Goal: Task Accomplishment & Management: Manage account settings

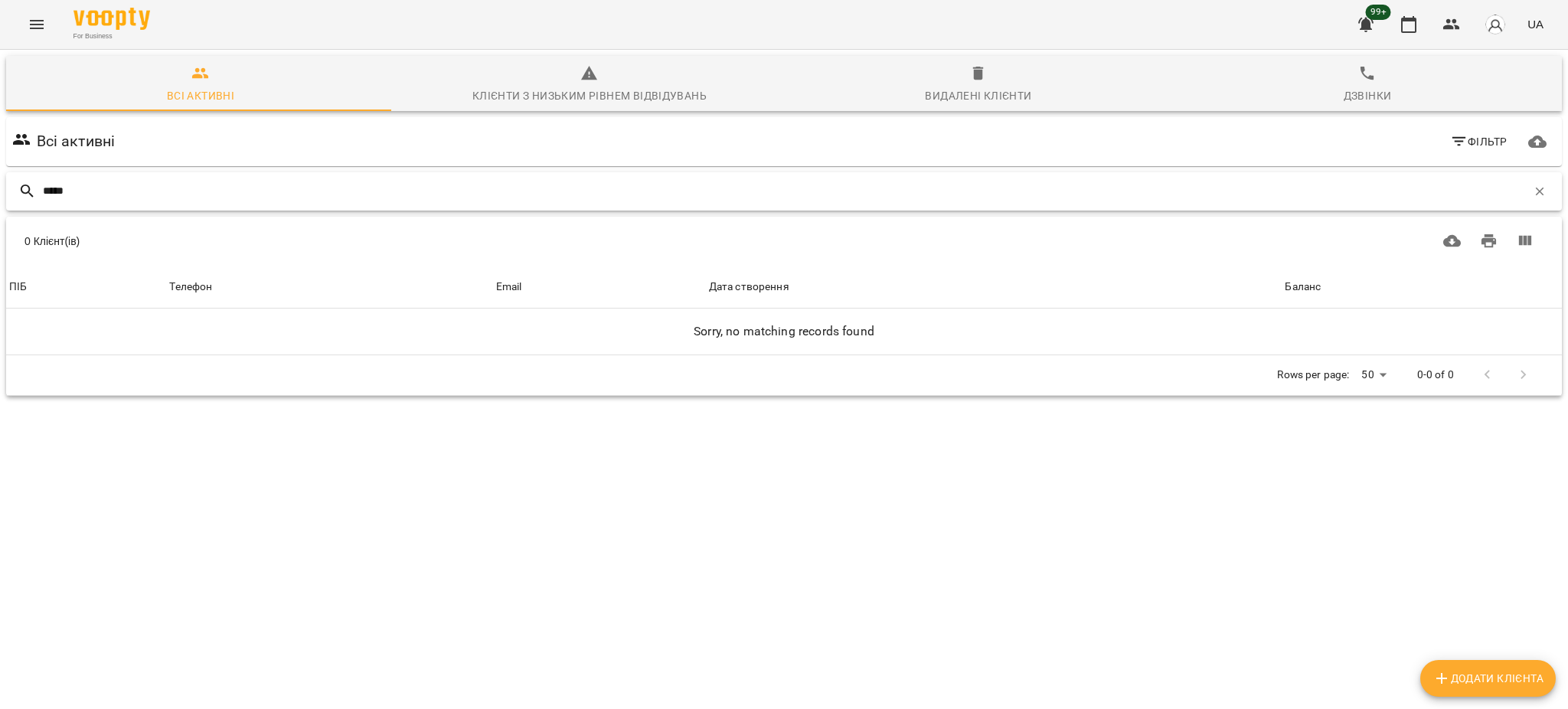
drag, startPoint x: 98, startPoint y: 192, endPoint x: 9, endPoint y: 203, distance: 89.7
click at [9, 203] on div "*****" at bounding box center [784, 191] width 1555 height 39
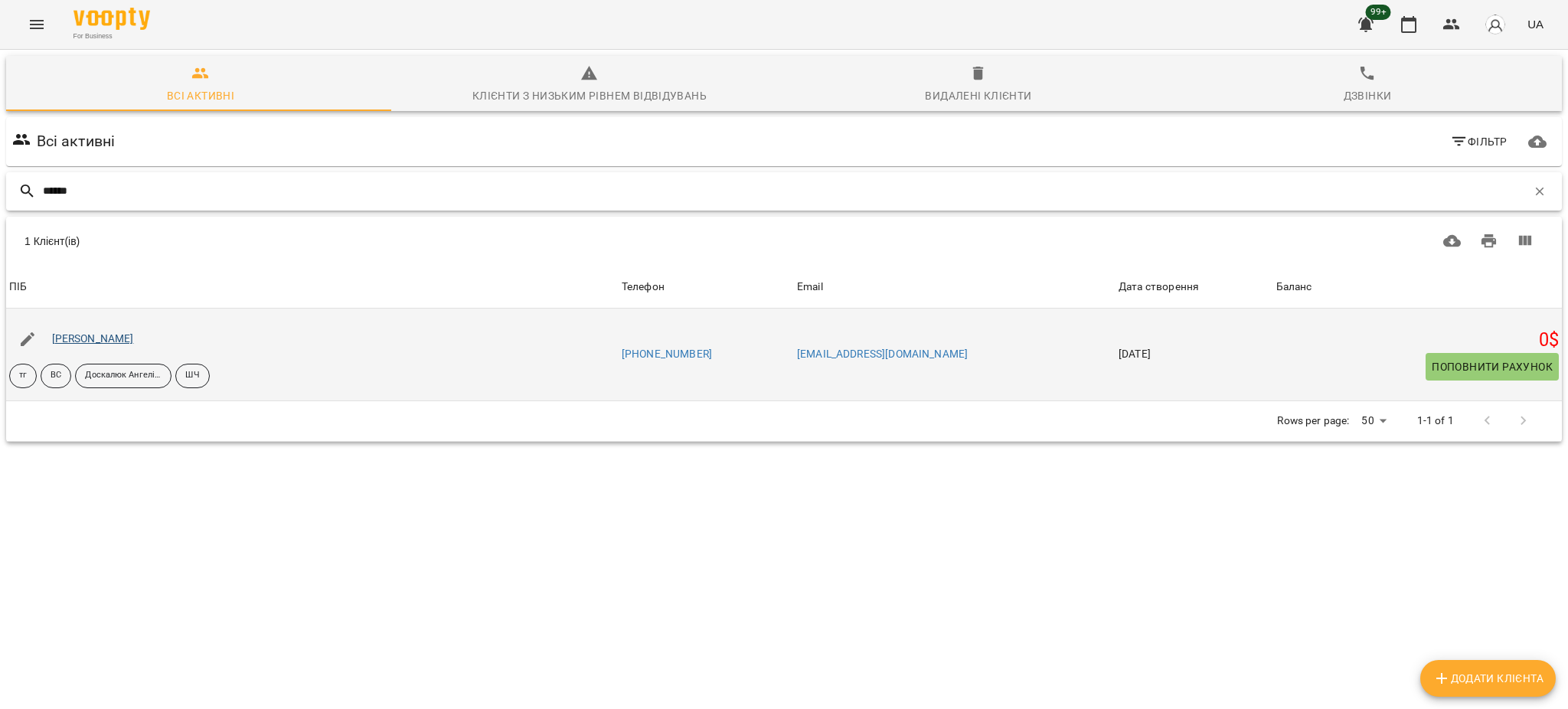
type input "******"
click at [106, 341] on link "[PERSON_NAME]" at bounding box center [93, 338] width 82 height 13
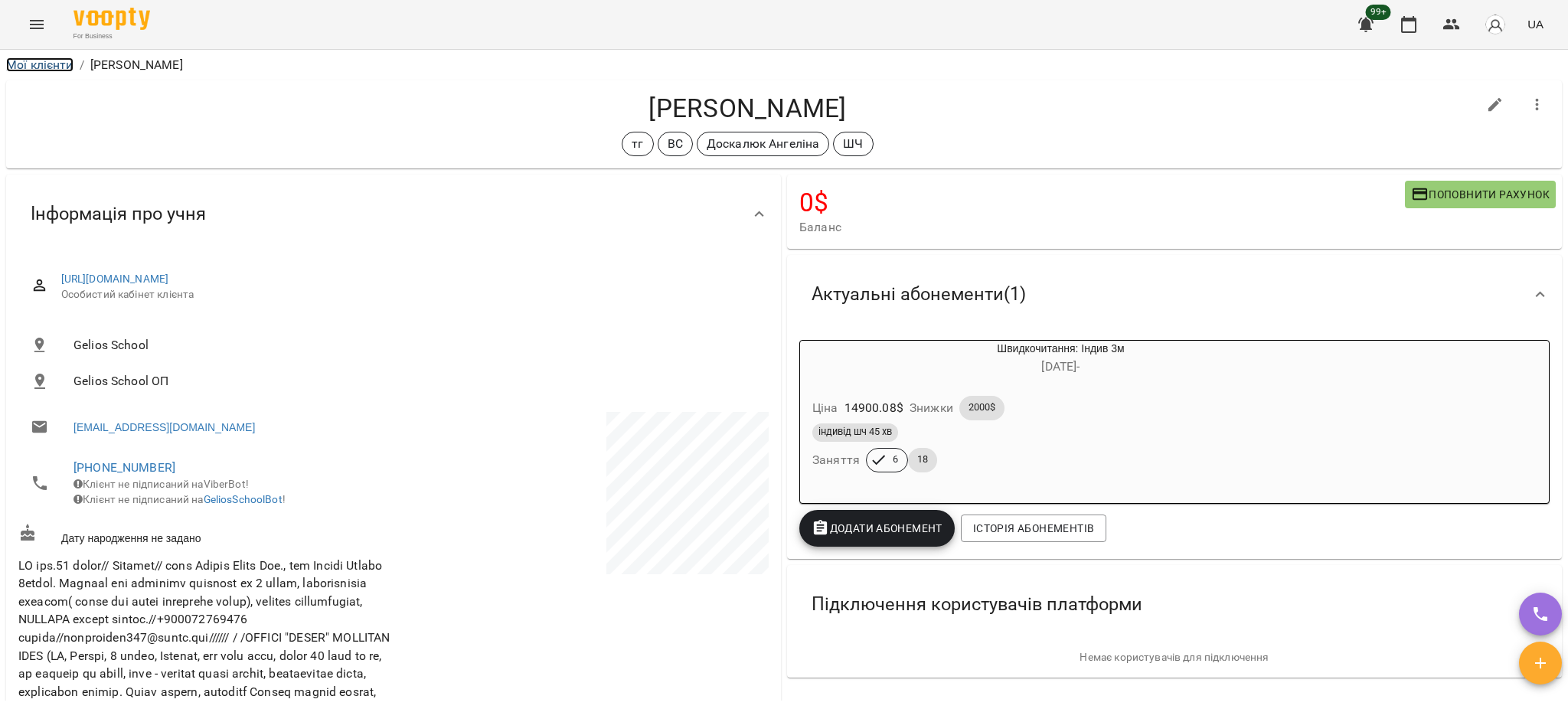
click at [54, 67] on link "Мої клієнти" at bounding box center [39, 65] width 67 height 14
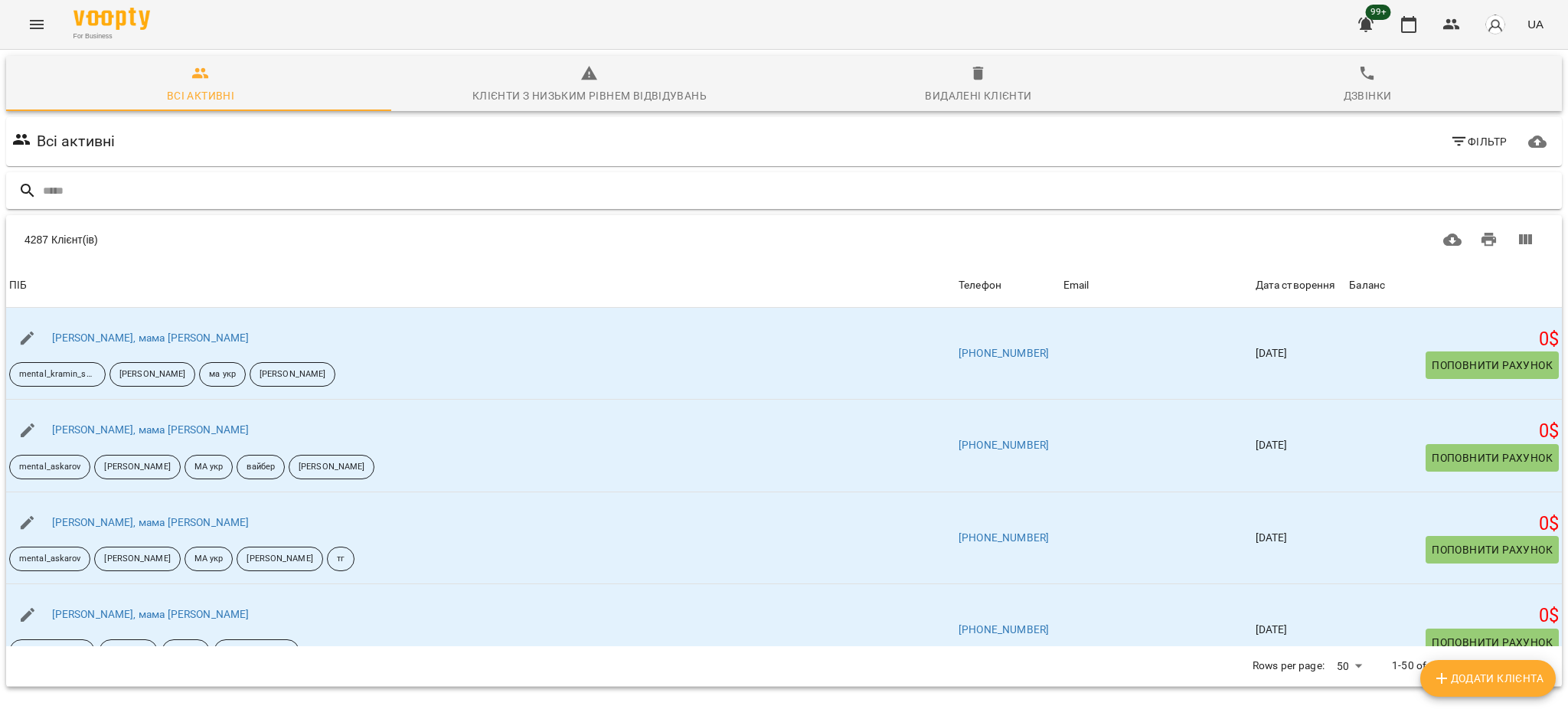
click at [302, 180] on input "text" at bounding box center [799, 191] width 1513 height 25
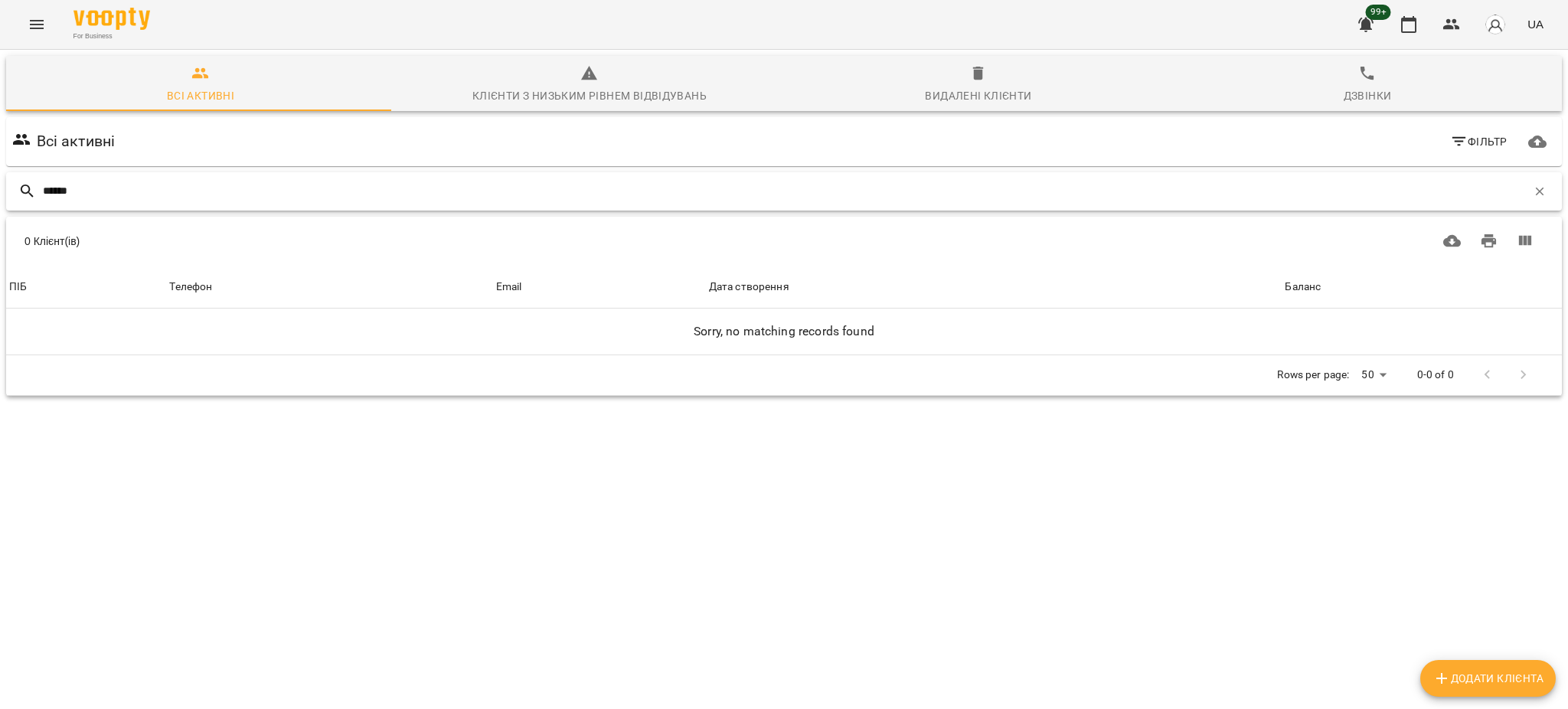
drag, startPoint x: 253, startPoint y: 189, endPoint x: 0, endPoint y: 174, distance: 253.4
click at [0, 174] on div "Всі активні Клієнти з низьким рівнем відвідувань Видалені клієнти Дзвінки Всі а…" at bounding box center [784, 279] width 1574 height 465
paste input "**********"
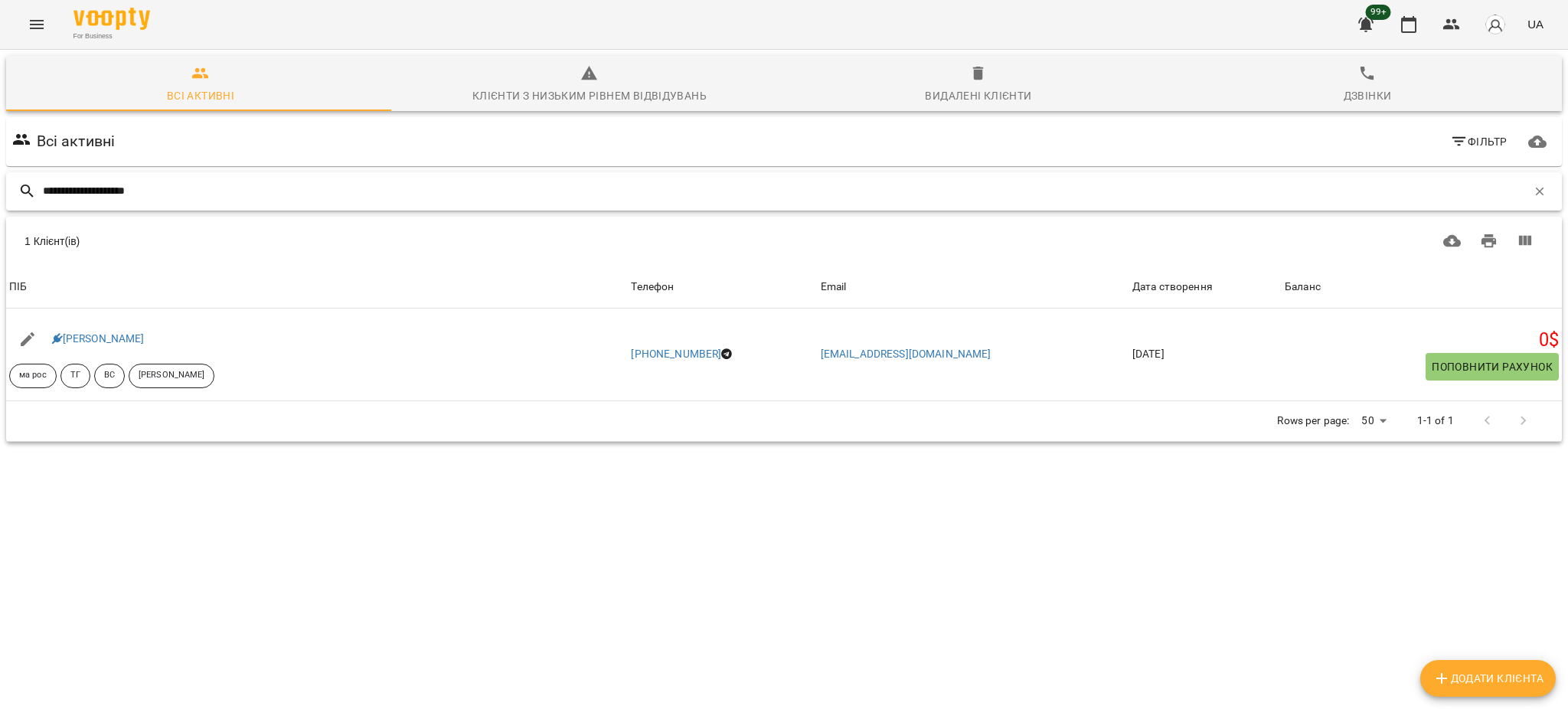
type input "**********"
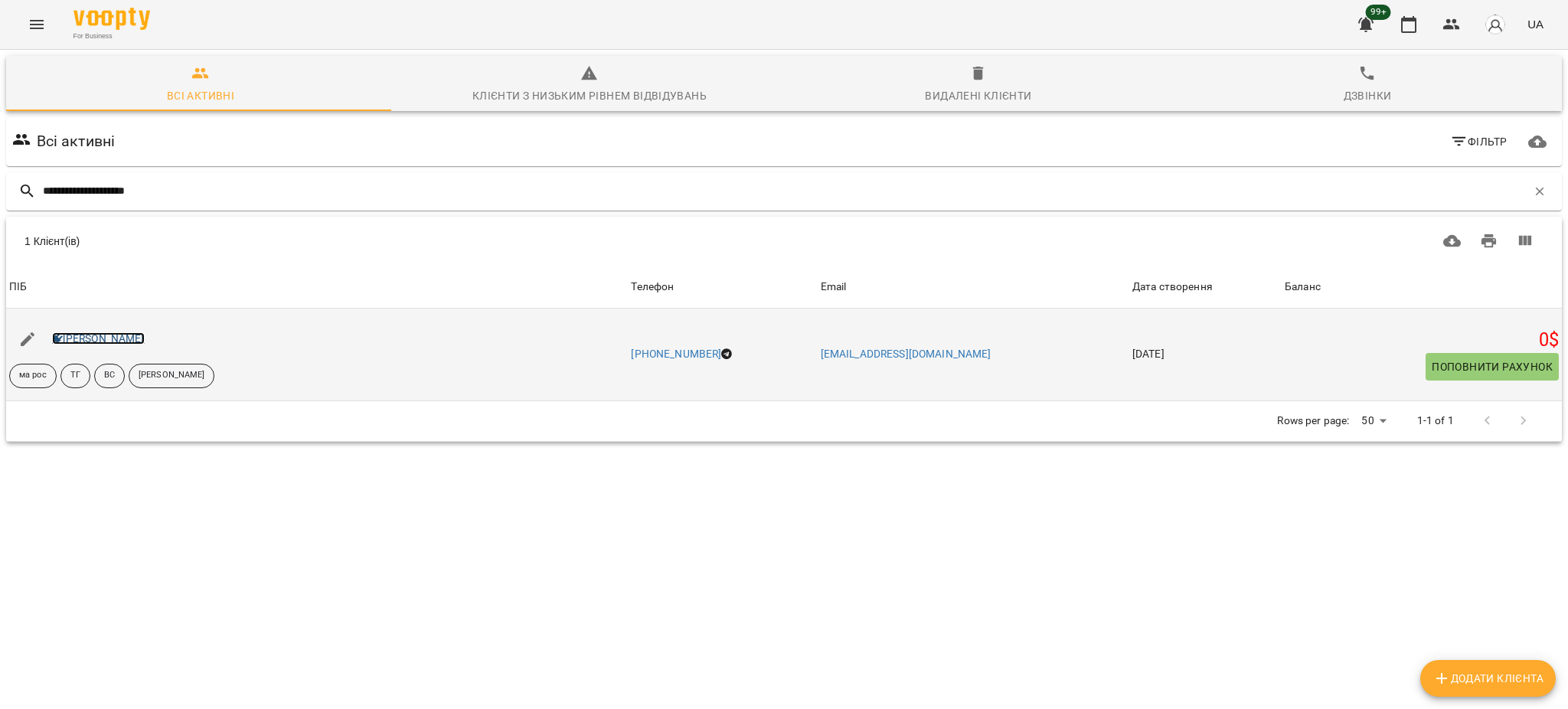
click at [101, 336] on link "Еліза Шваєцька" at bounding box center [98, 338] width 92 height 13
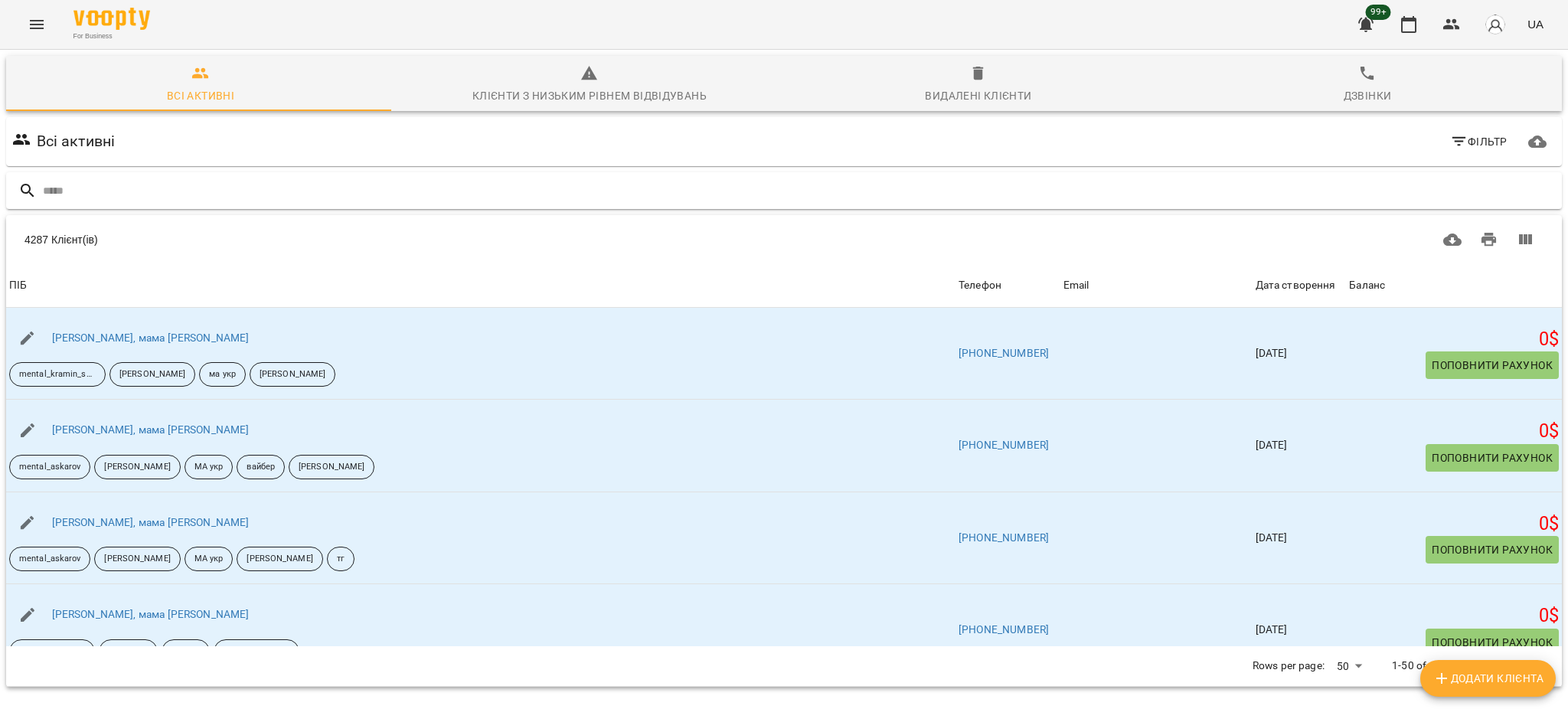
click at [312, 192] on input "text" at bounding box center [799, 191] width 1513 height 25
type input "*****"
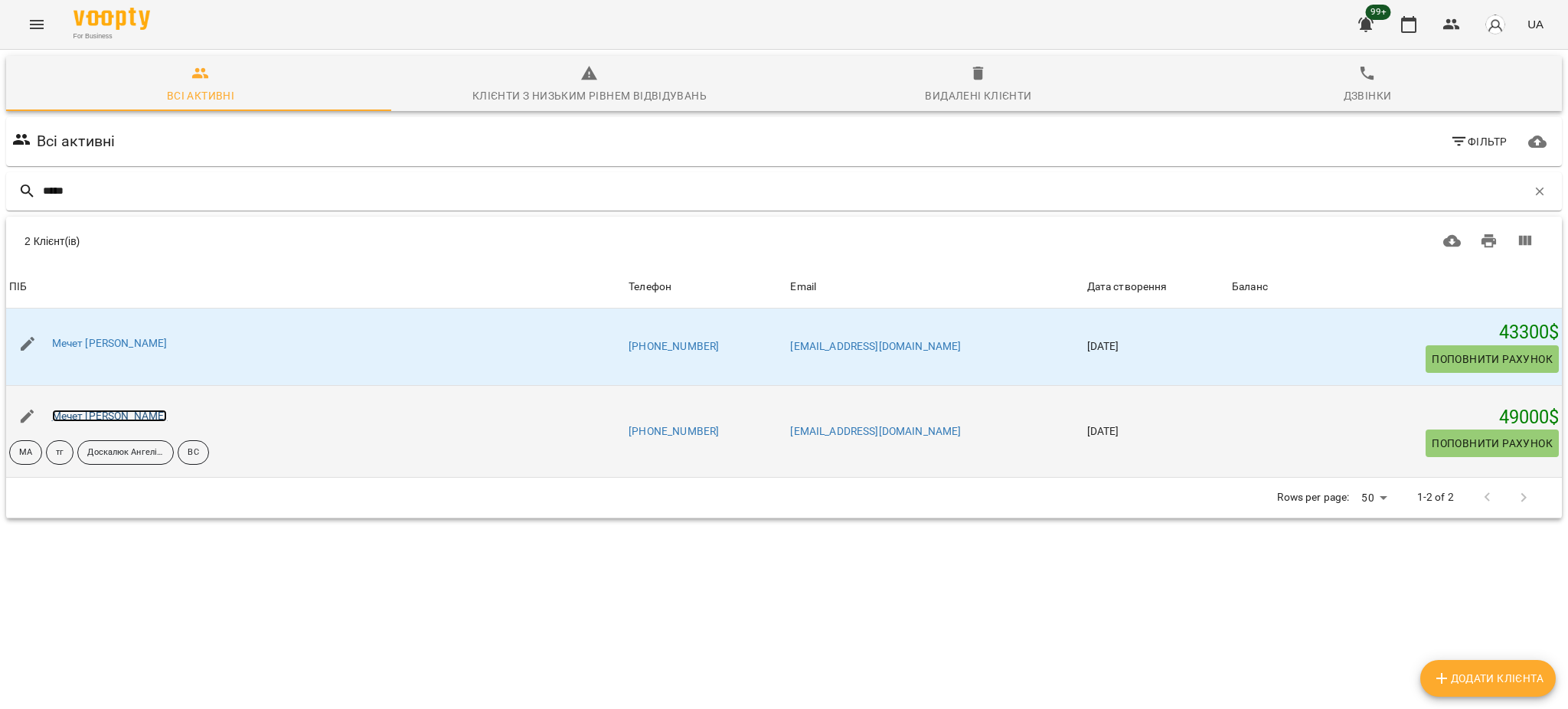
click at [121, 420] on link "Мечет Аделіна" at bounding box center [110, 416] width 116 height 13
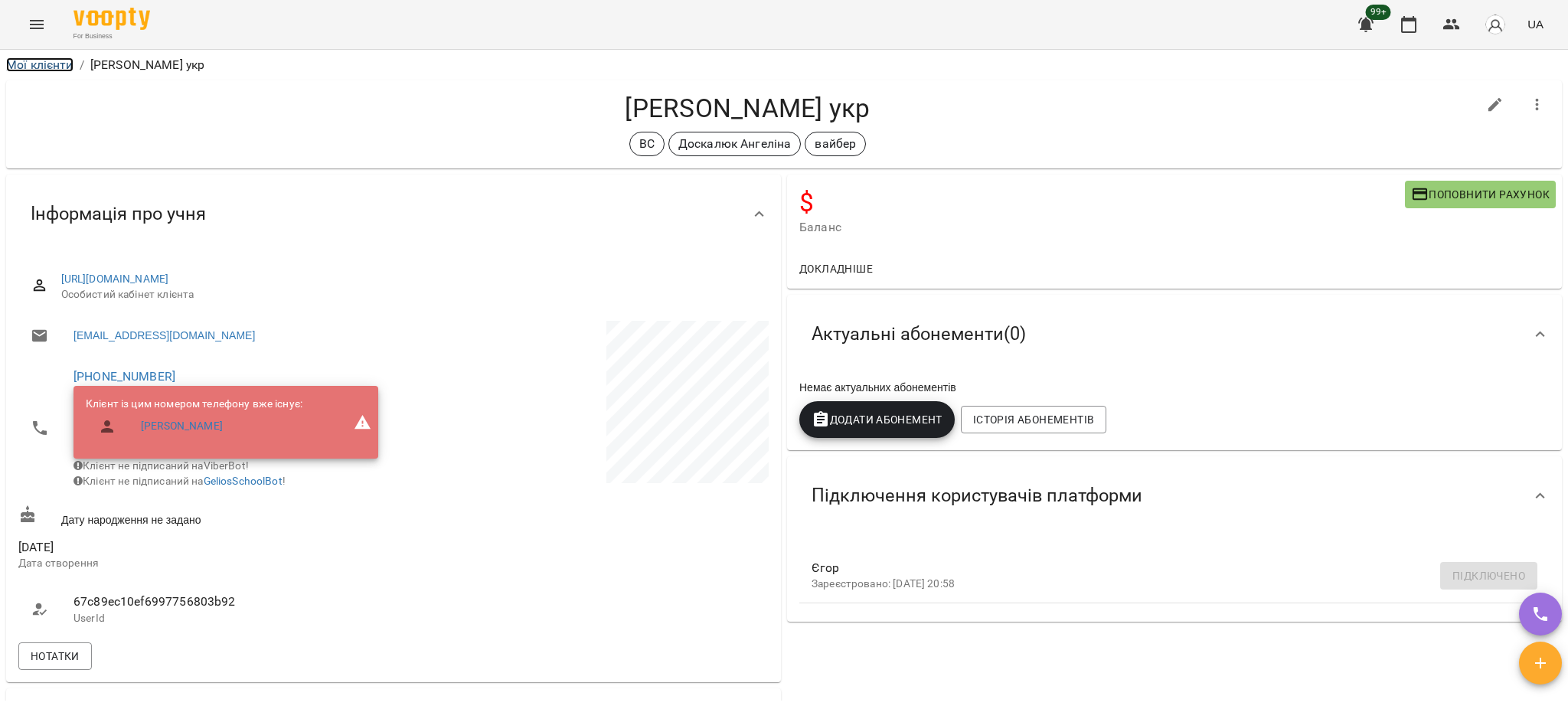
click at [34, 67] on link "Мої клієнти" at bounding box center [39, 65] width 67 height 14
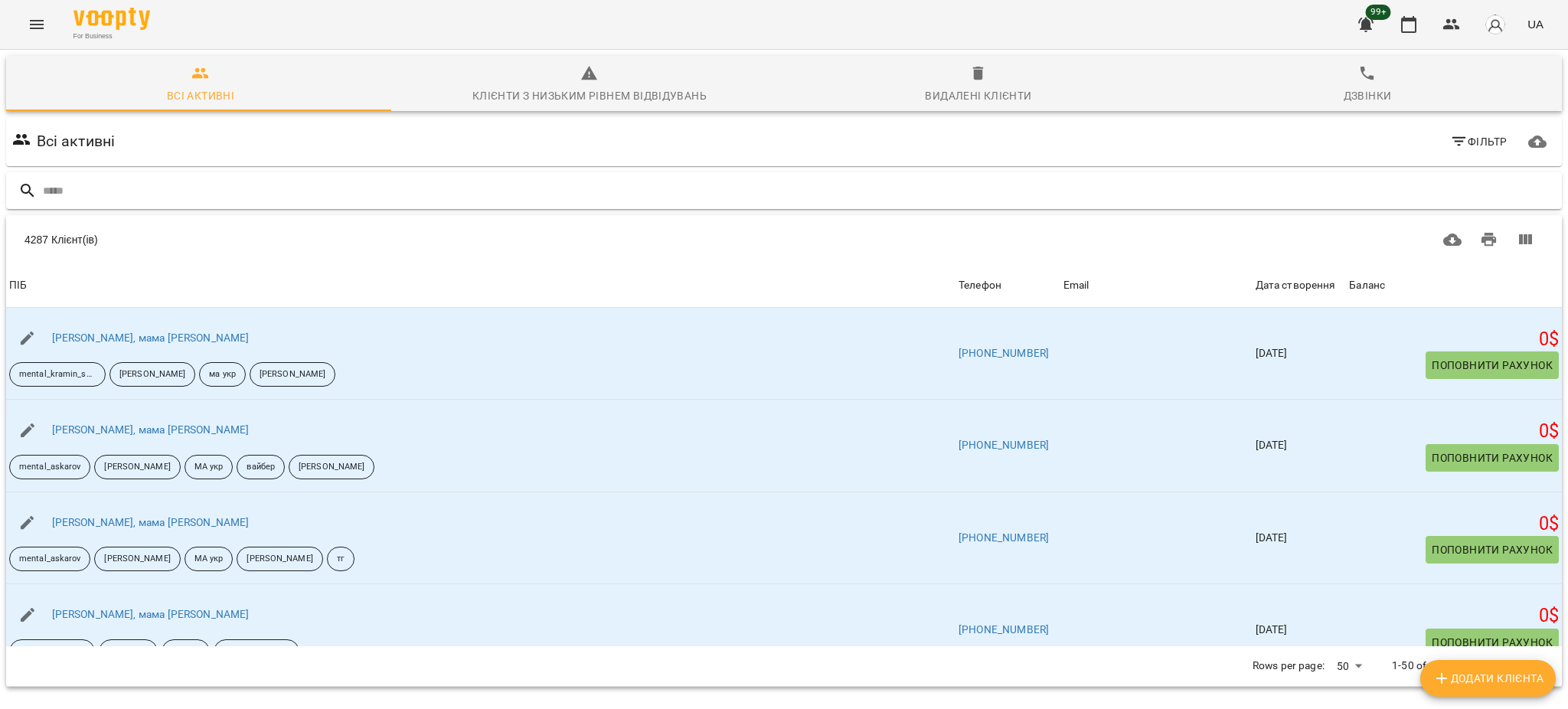
click at [119, 193] on input "text" at bounding box center [799, 191] width 1513 height 25
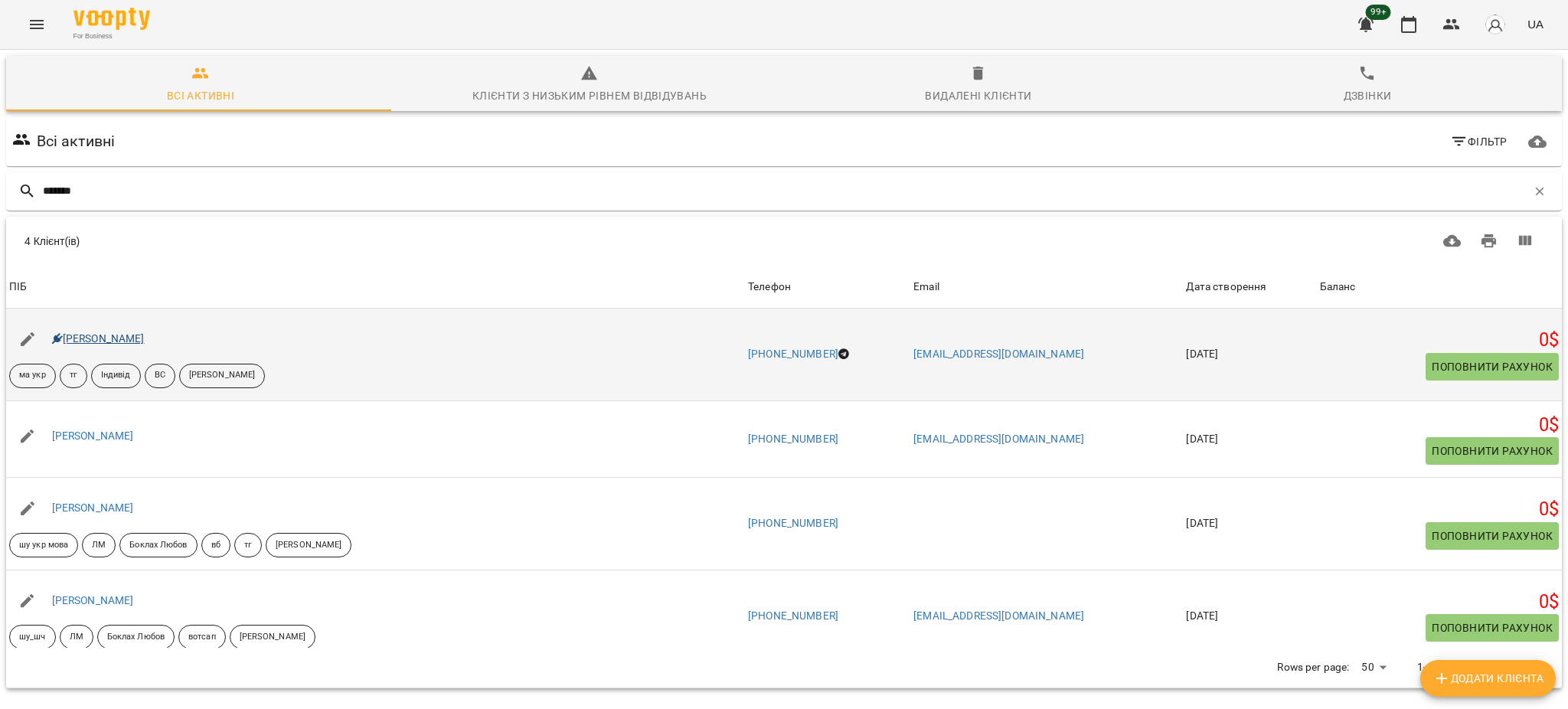
type input "*******"
click at [124, 338] on link "Олійник Софія" at bounding box center [98, 338] width 92 height 13
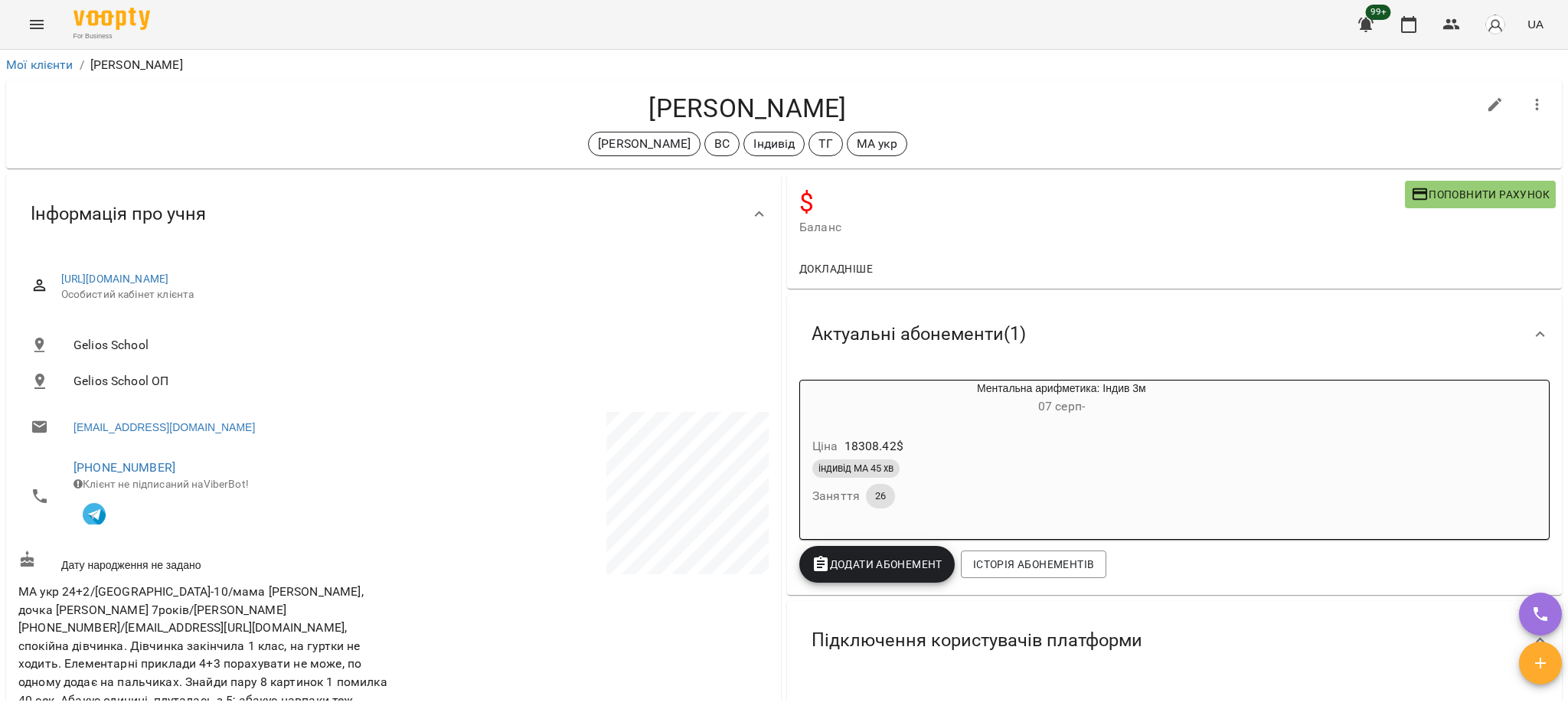
click at [471, 285] on span "https://platform.gelios-school.com/client/65d0c78f332c5598ddc2bd28/688a3e0df920…" at bounding box center [409, 279] width 695 height 15
click at [170, 279] on link "https://platform.gelios-school.com/client/65d0c78f332c5598ddc2bd28/688a3e0df920…" at bounding box center [115, 279] width 108 height 13
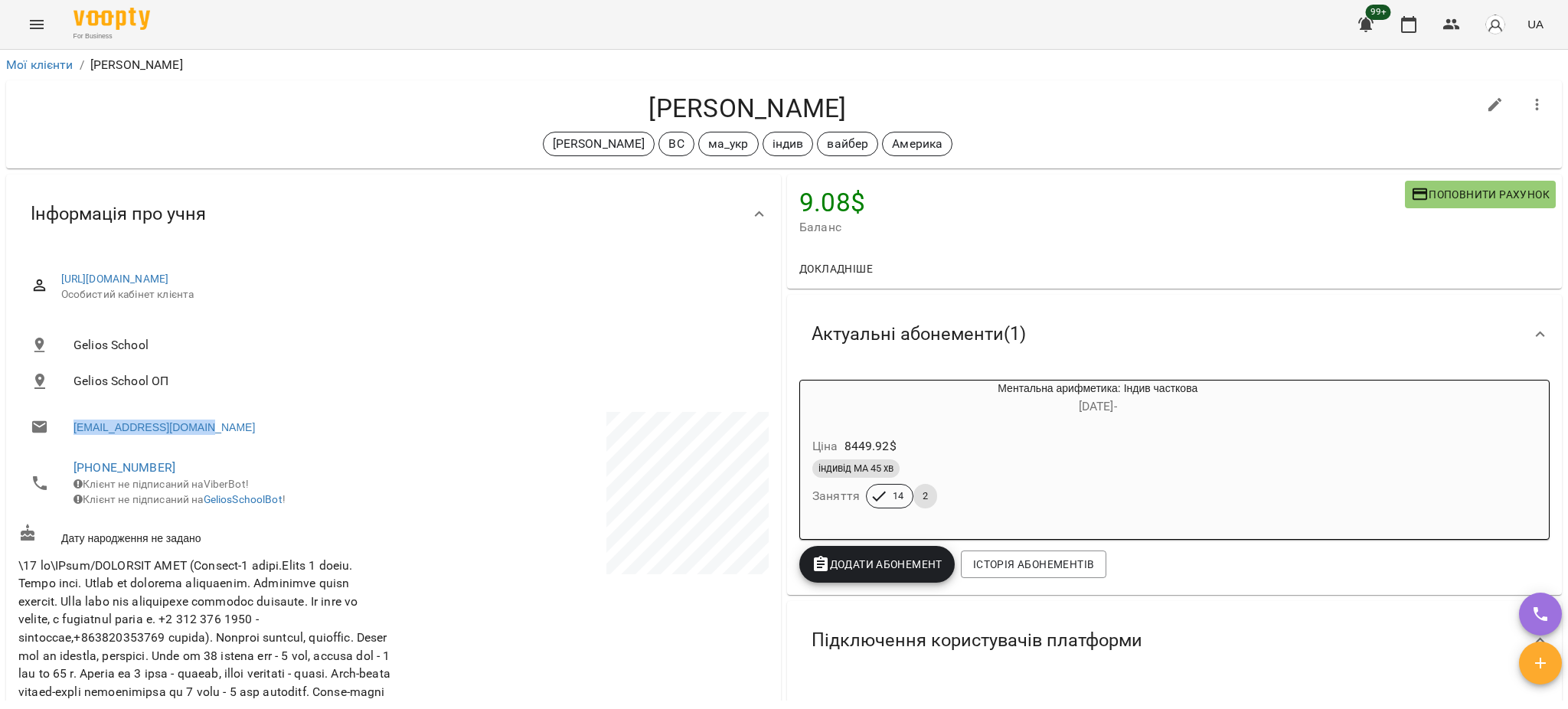
drag, startPoint x: 217, startPoint y: 429, endPoint x: 68, endPoint y: 432, distance: 149.0
click at [68, 432] on li "yuliakatriuk@gmail.com" at bounding box center [204, 427] width 372 height 31
copy link "yuliakatriuk@gmail.com"
click at [39, 65] on link "Мої клієнти" at bounding box center [39, 65] width 67 height 14
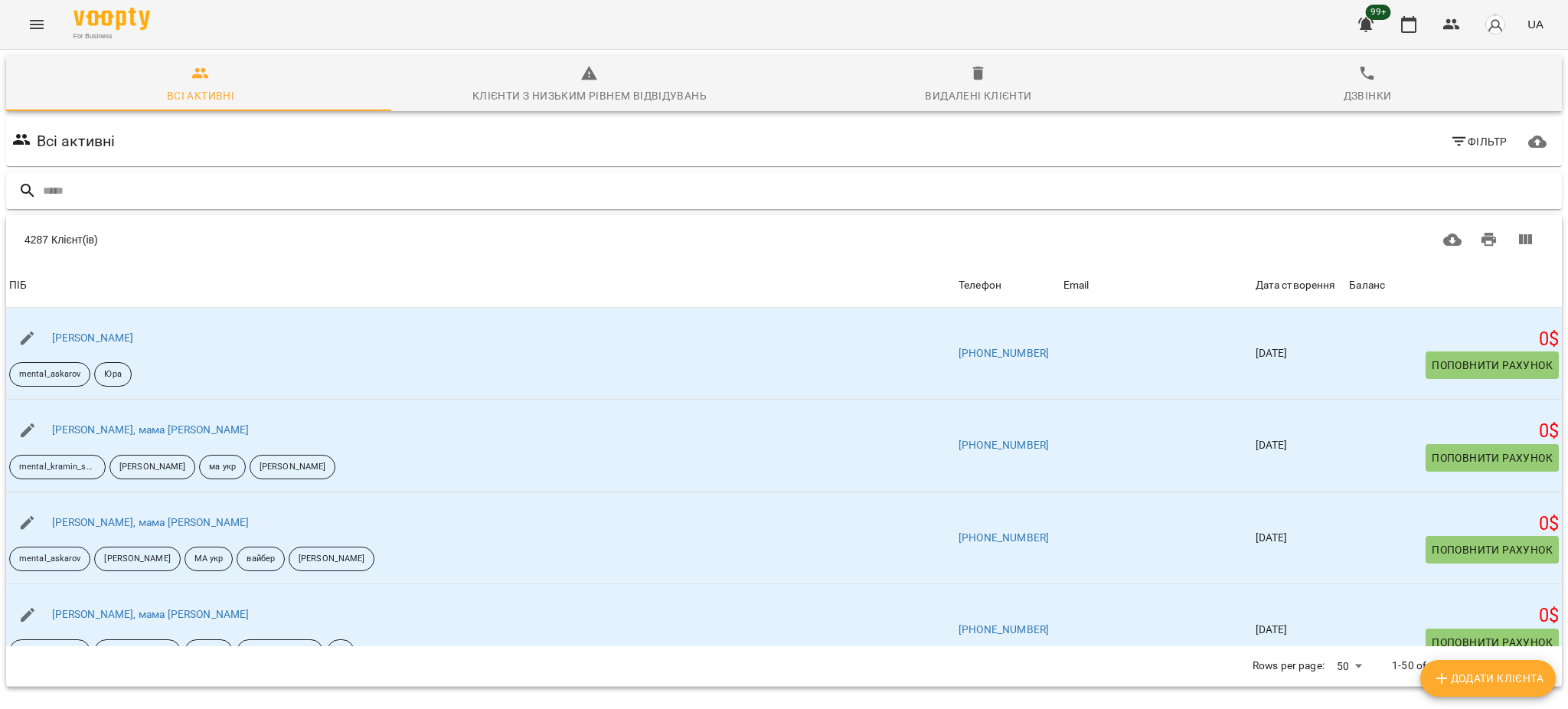
click at [272, 191] on input "text" at bounding box center [799, 191] width 1513 height 25
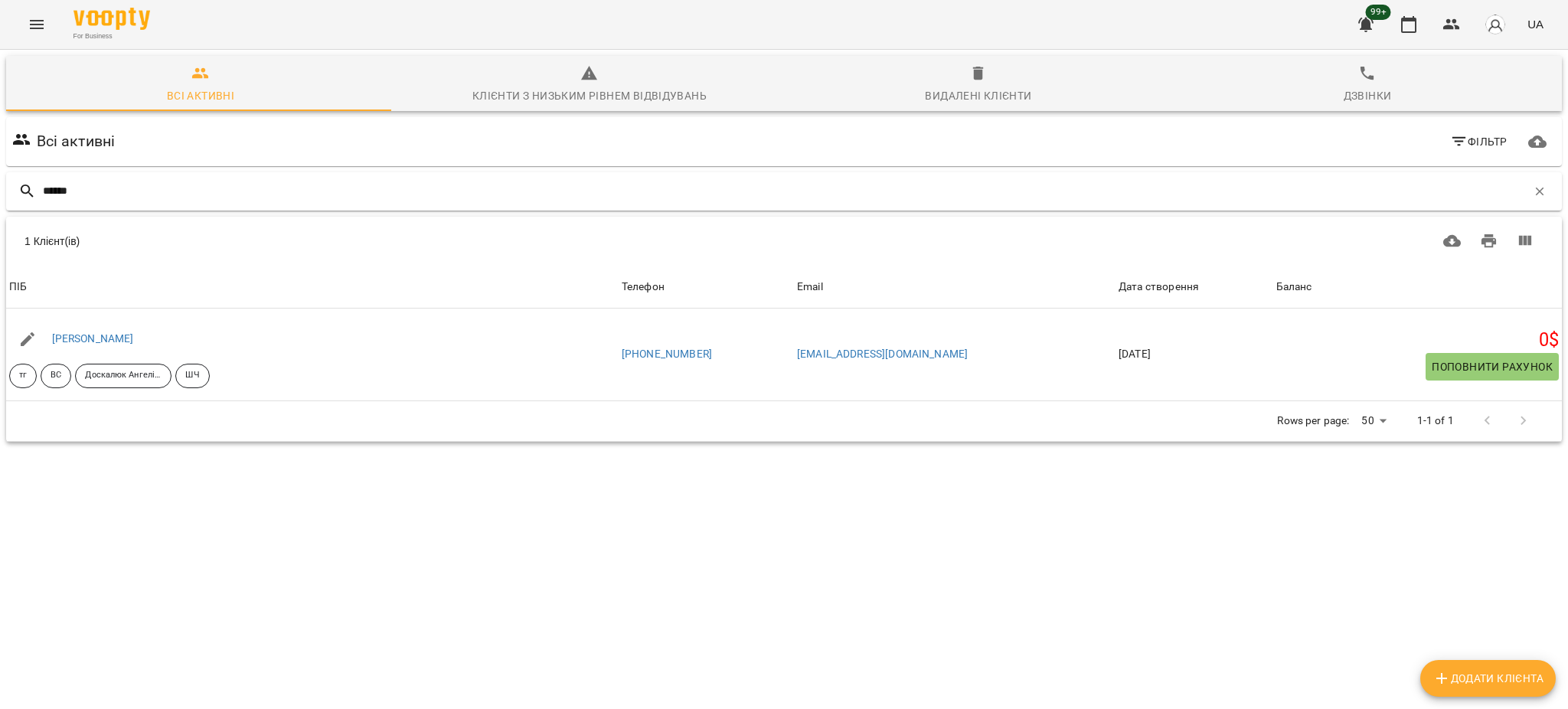
click at [272, 191] on input "******" at bounding box center [784, 191] width 1484 height 25
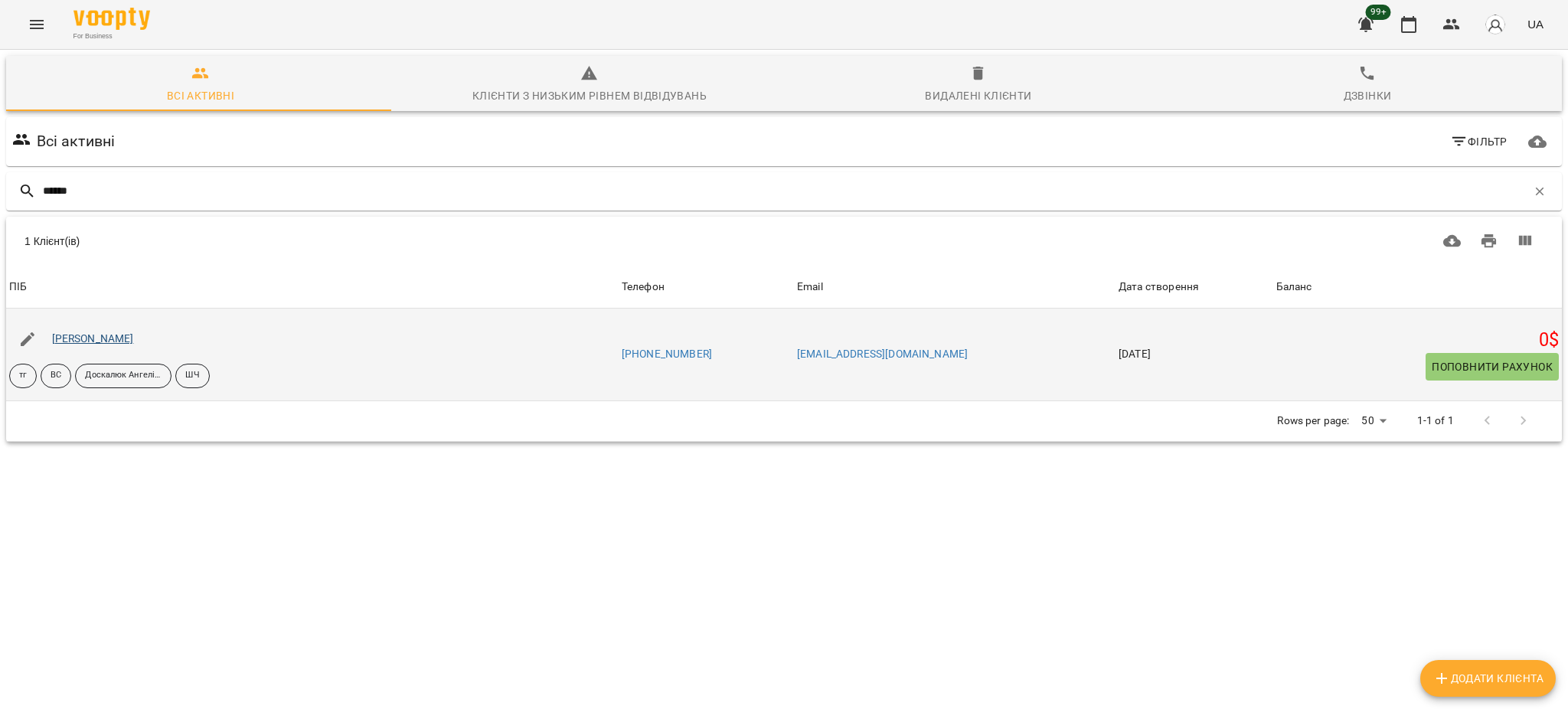
type input "******"
click at [94, 338] on link "[PERSON_NAME]" at bounding box center [93, 338] width 82 height 13
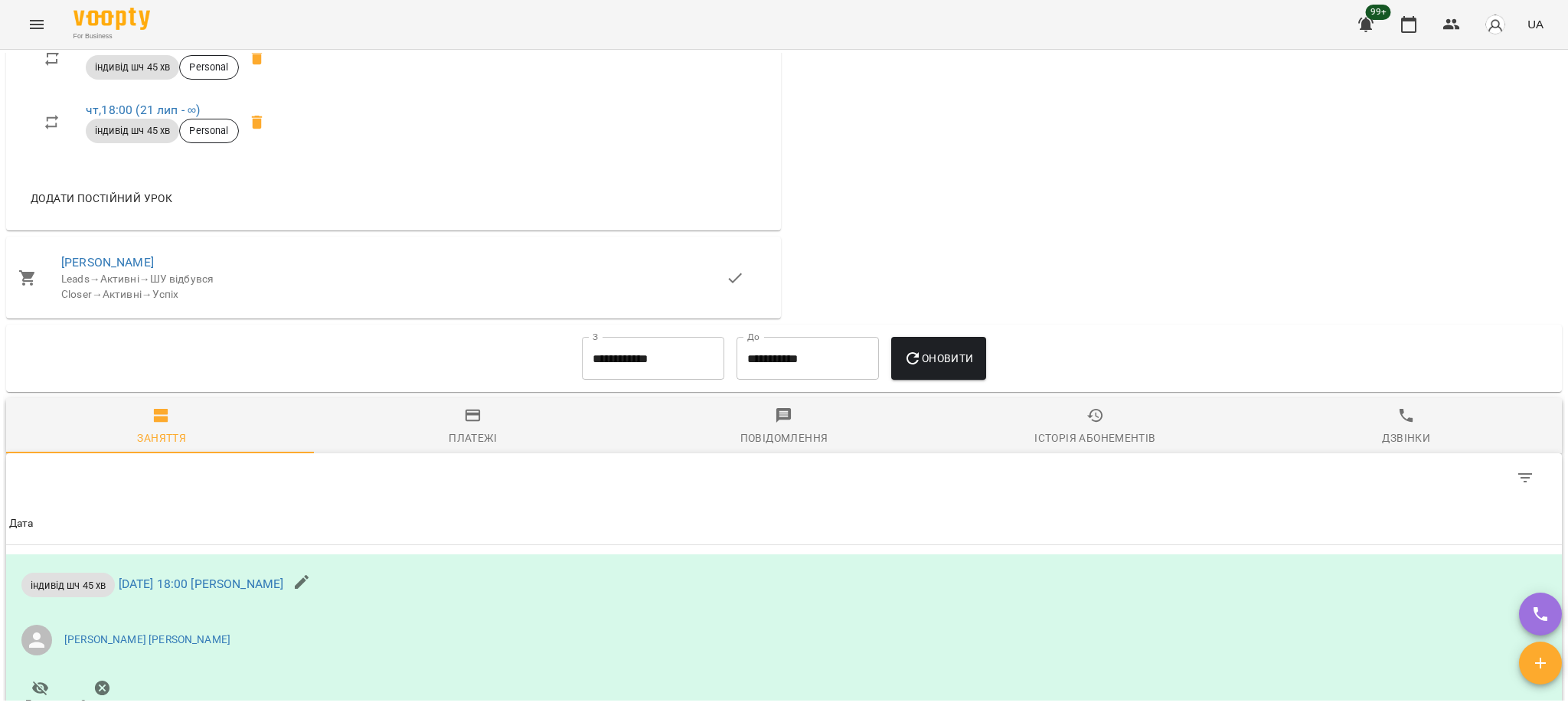
scroll to position [1122, 0]
click at [103, 269] on link "Еріка Губаль" at bounding box center [107, 261] width 92 height 14
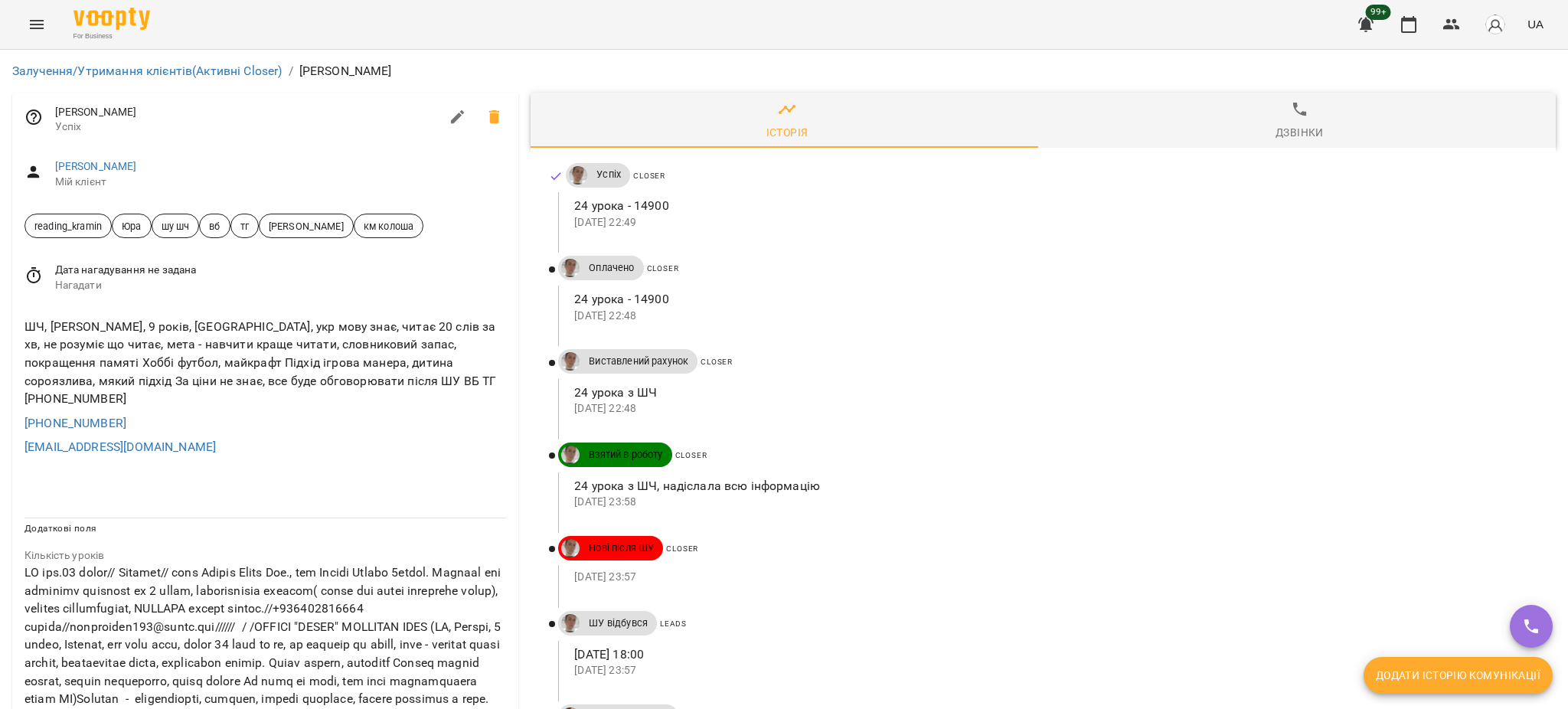
click at [32, 19] on icon "Menu" at bounding box center [36, 24] width 18 height 18
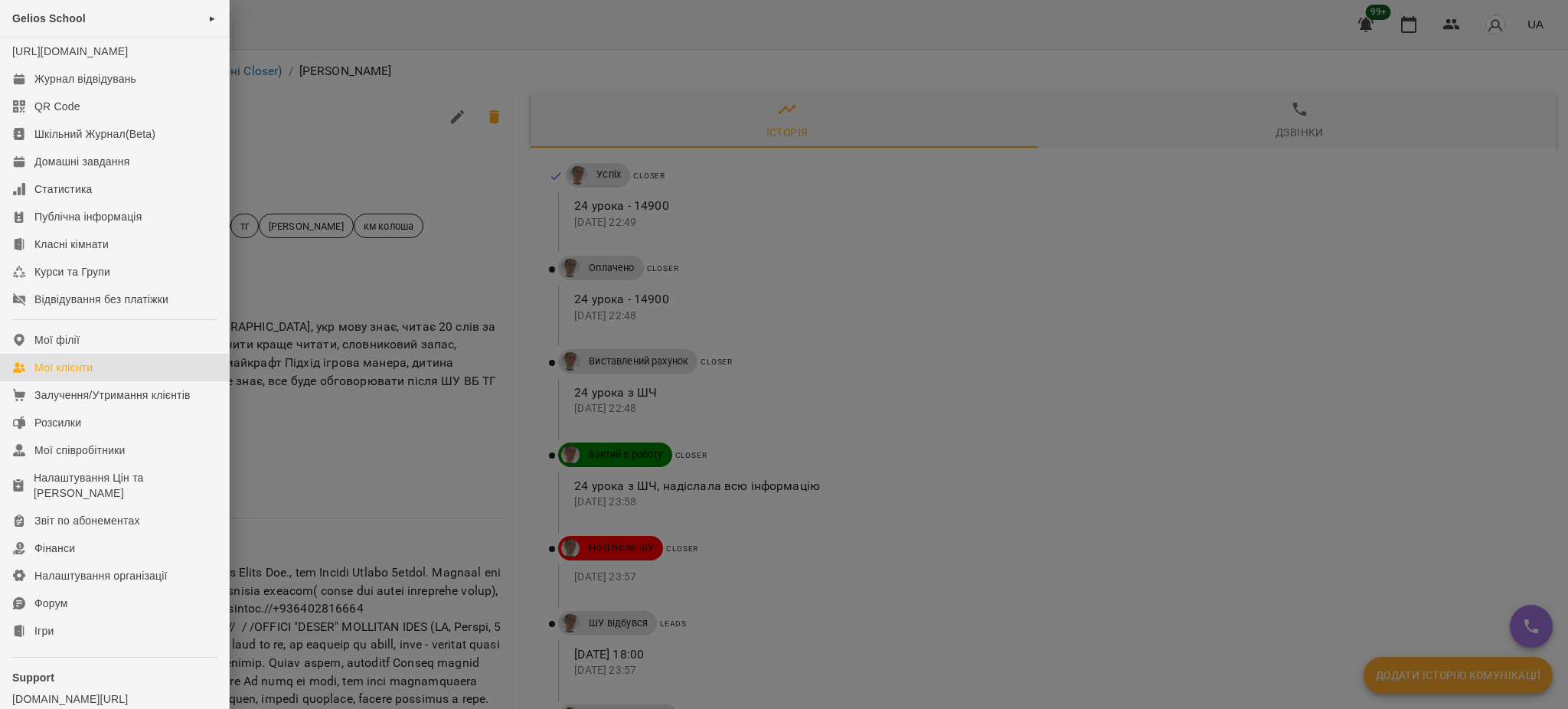
click at [65, 375] on div "Мої клієнти" at bounding box center [64, 367] width 58 height 15
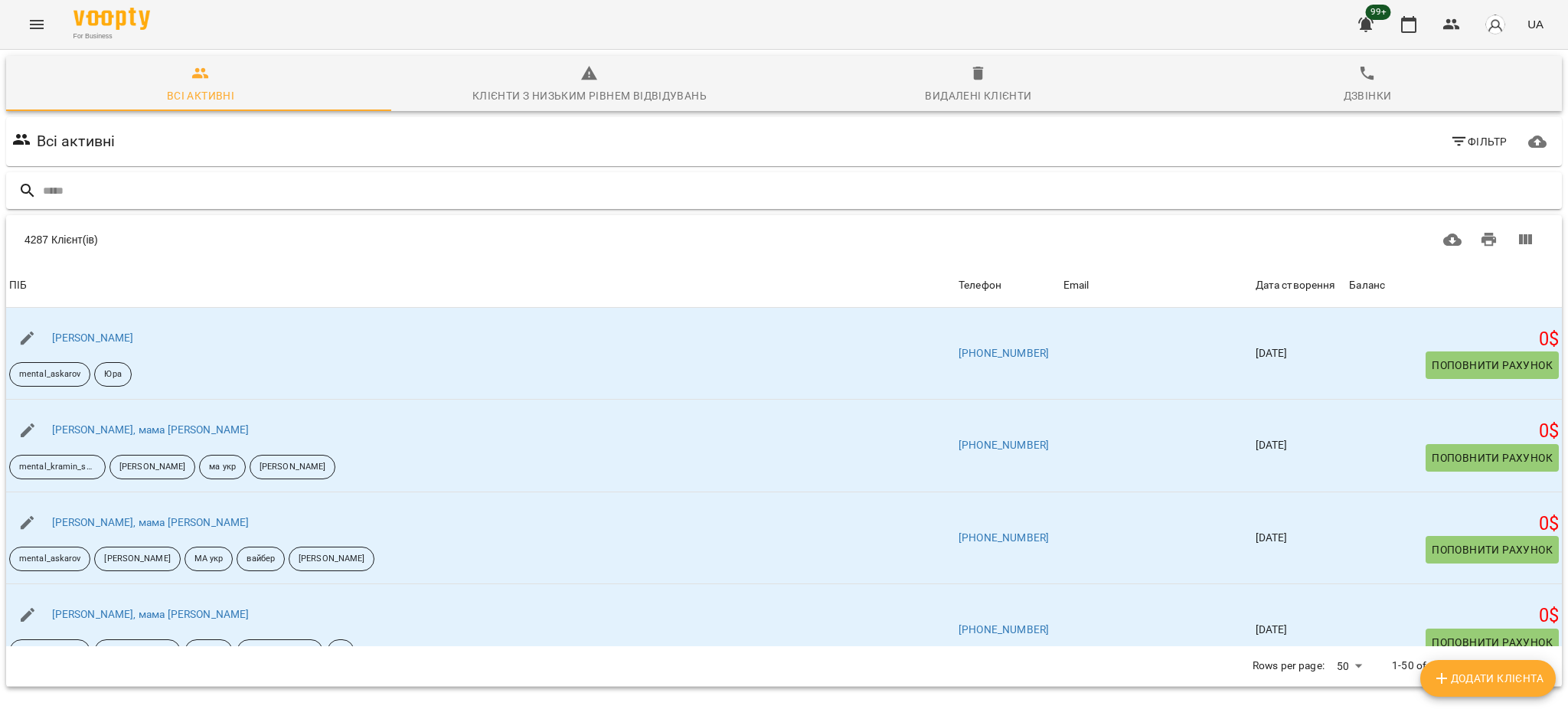
click at [168, 196] on input "text" at bounding box center [799, 191] width 1513 height 25
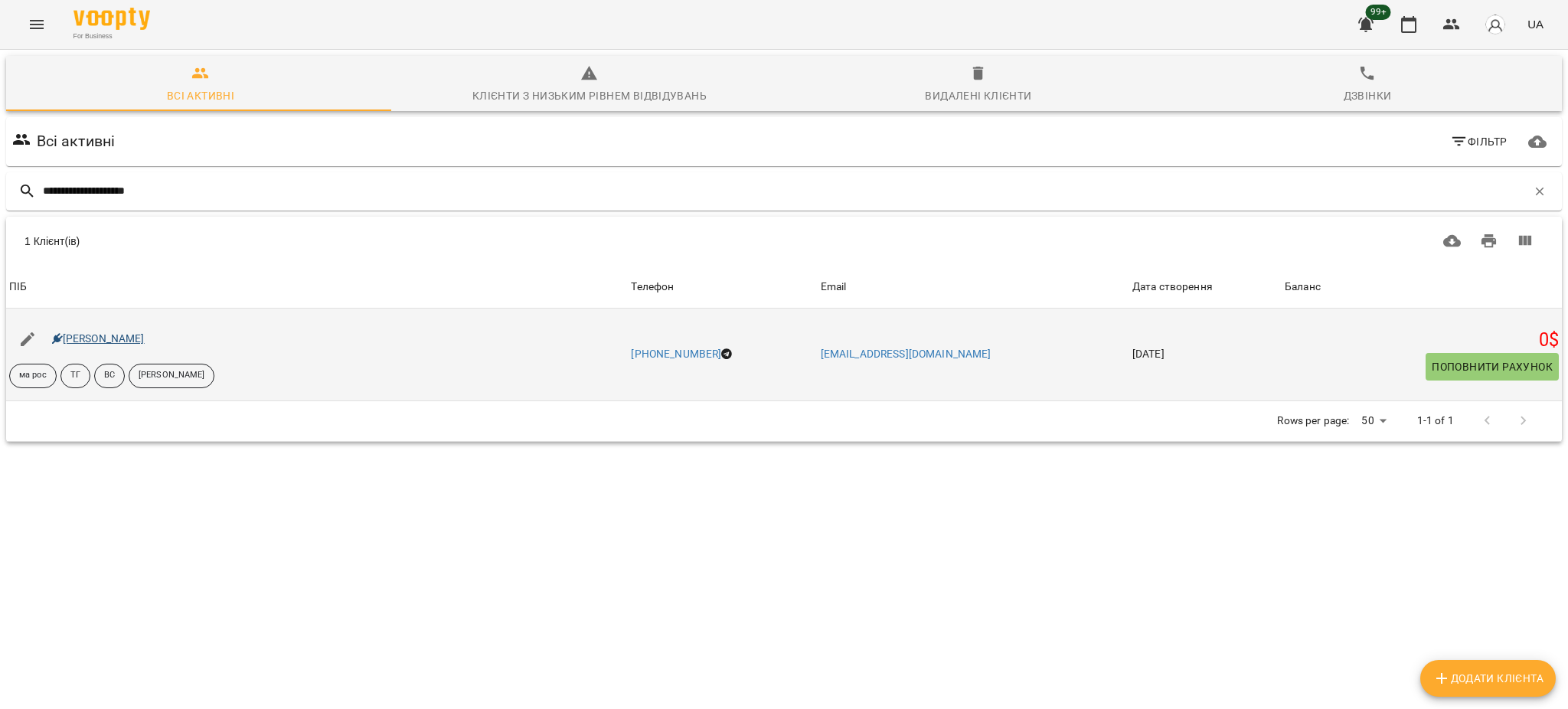
type input "**********"
click at [112, 340] on link "Еліза Шваєцька" at bounding box center [98, 338] width 92 height 13
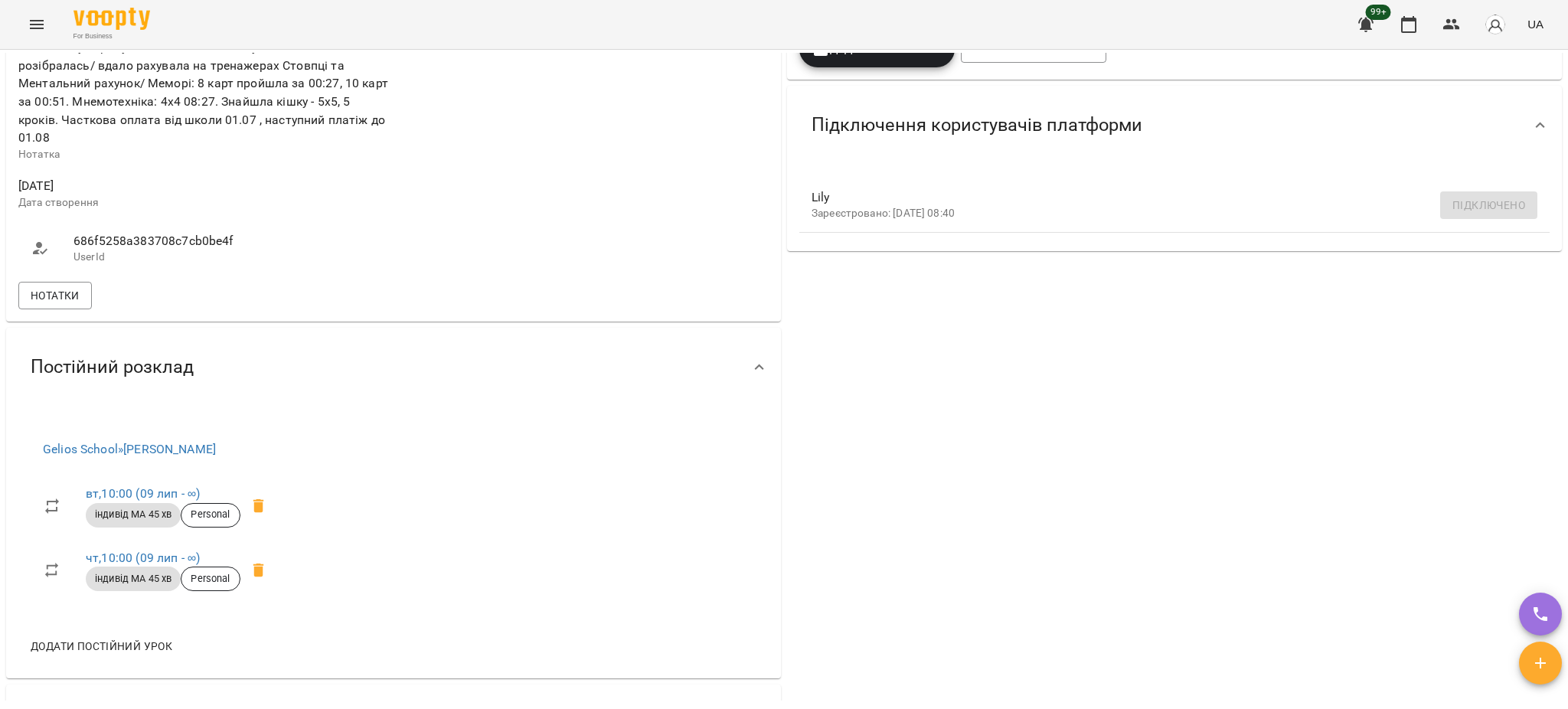
scroll to position [919, 0]
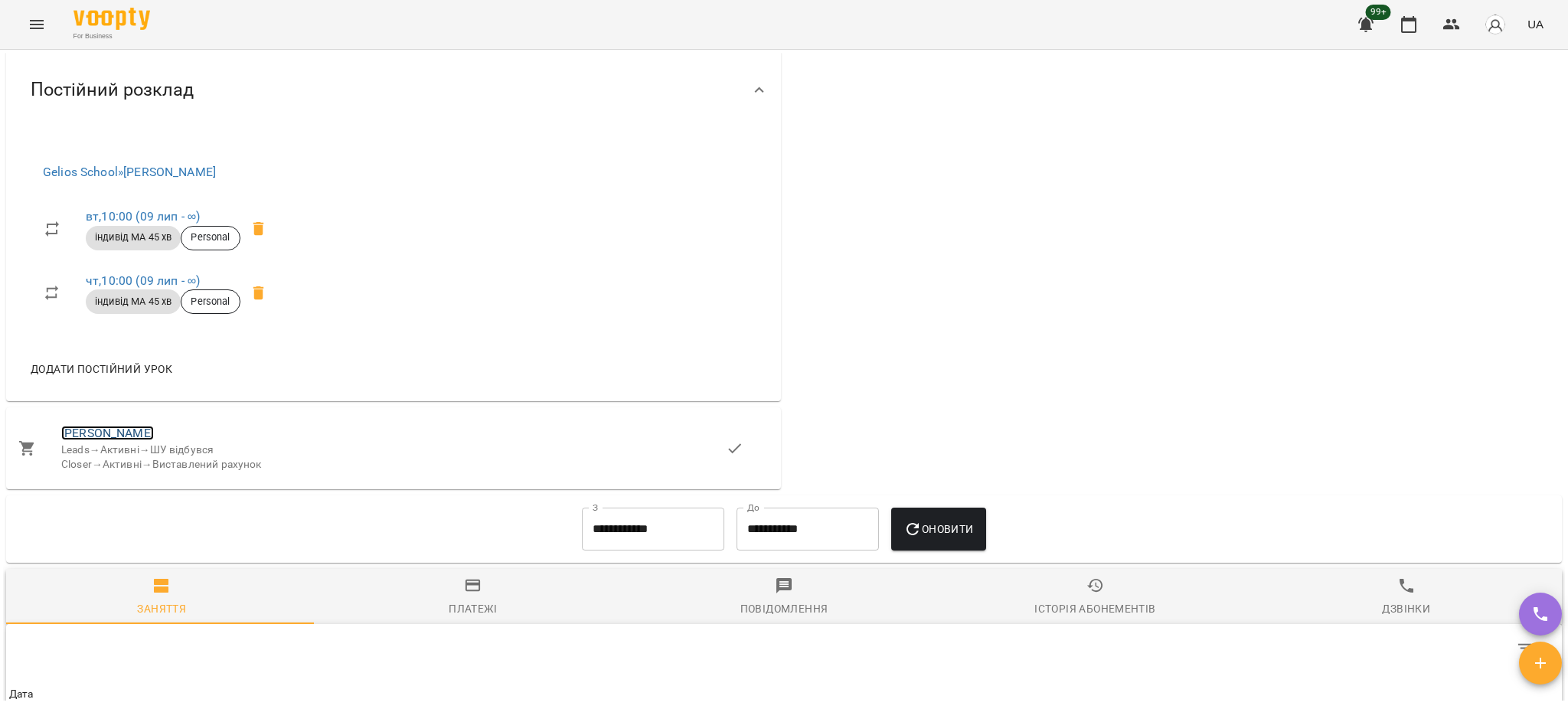
click at [77, 426] on link "Лілія" at bounding box center [107, 433] width 92 height 14
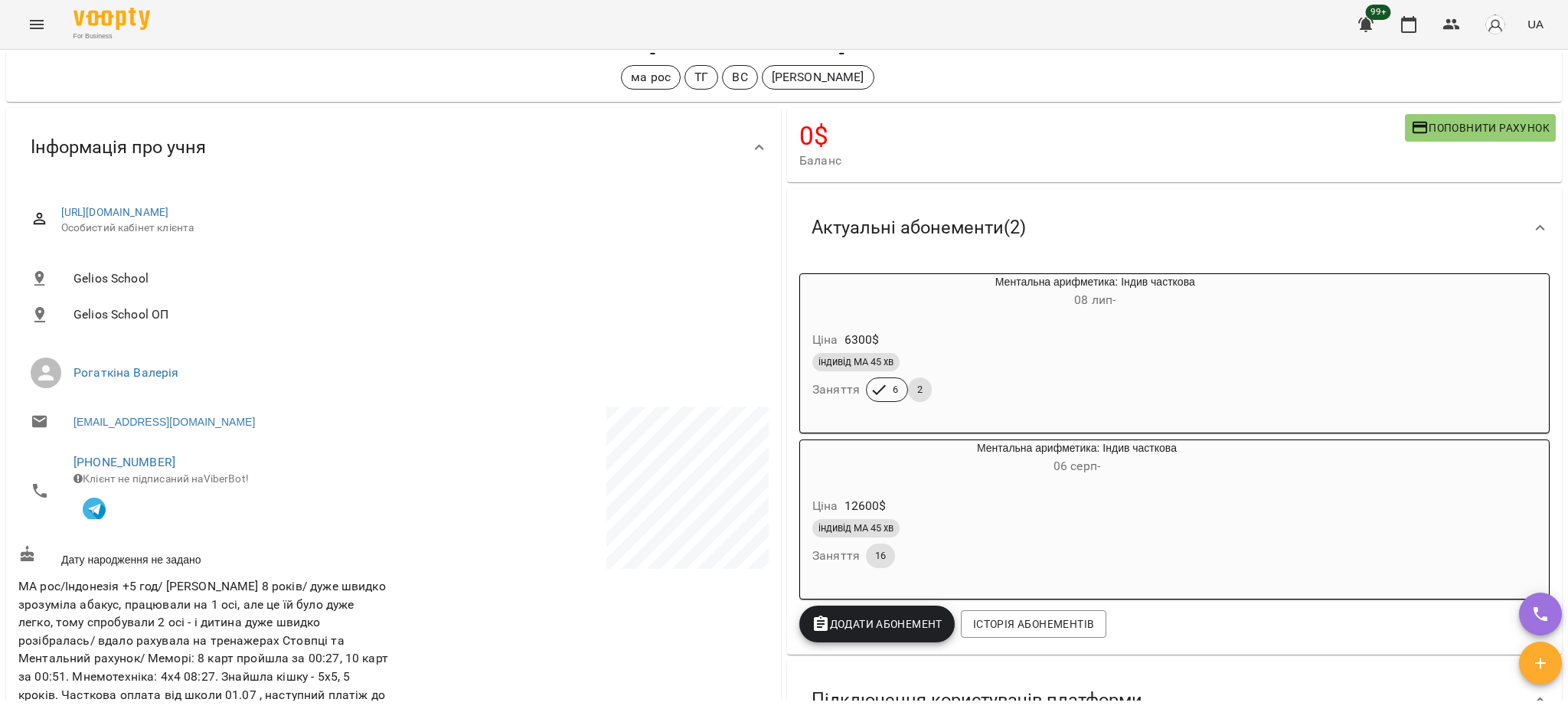
scroll to position [102, 0]
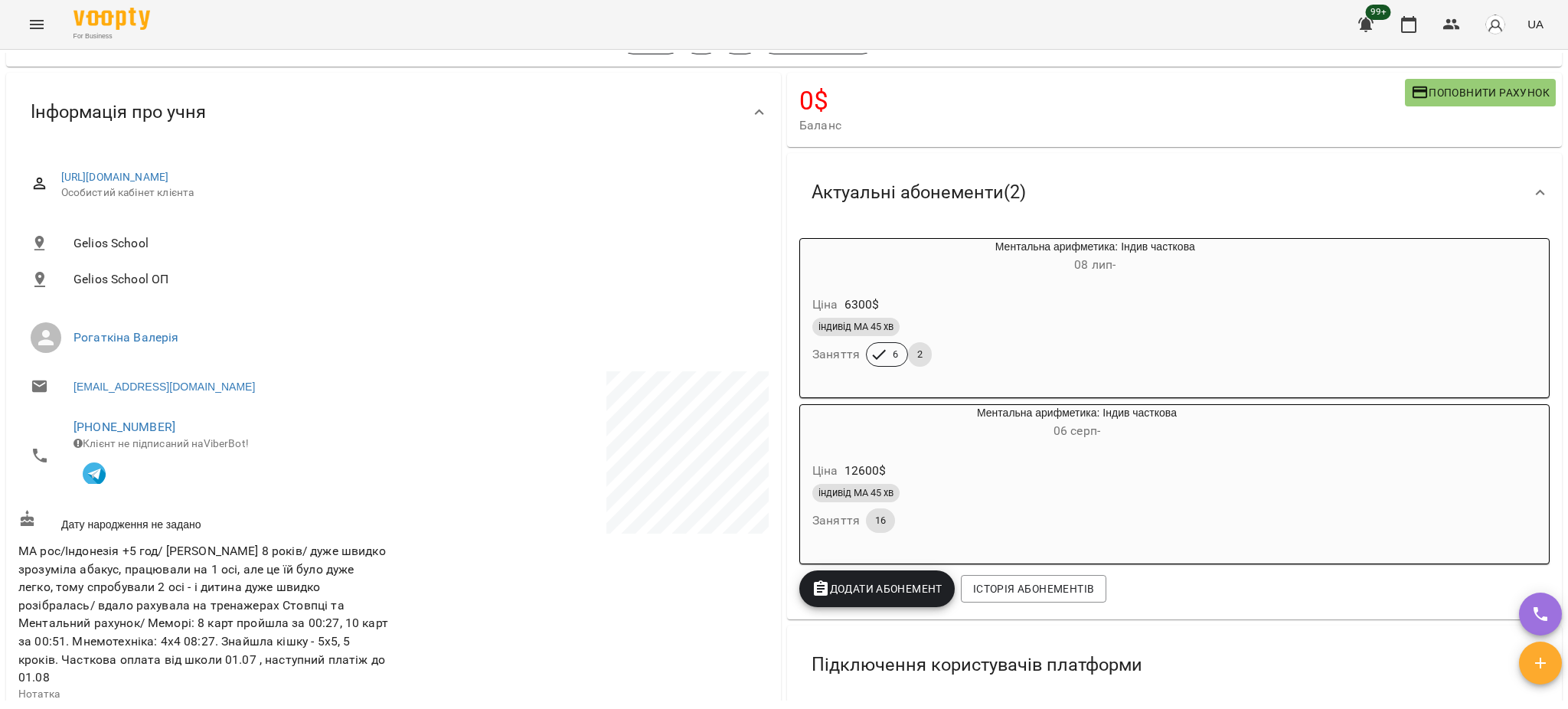
click at [37, 21] on icon "Menu" at bounding box center [36, 24] width 13 height 9
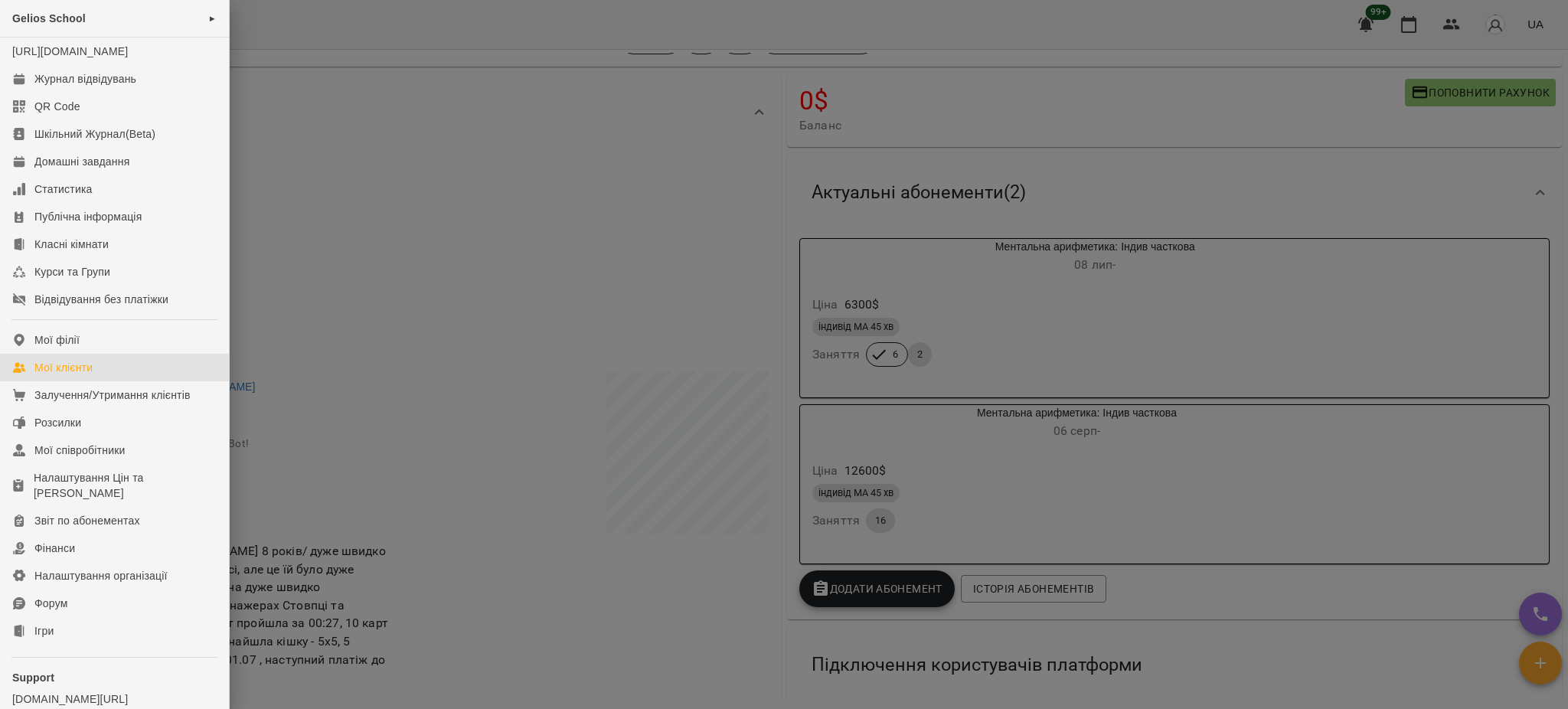
click at [59, 375] on div "Мої клієнти" at bounding box center [64, 367] width 58 height 15
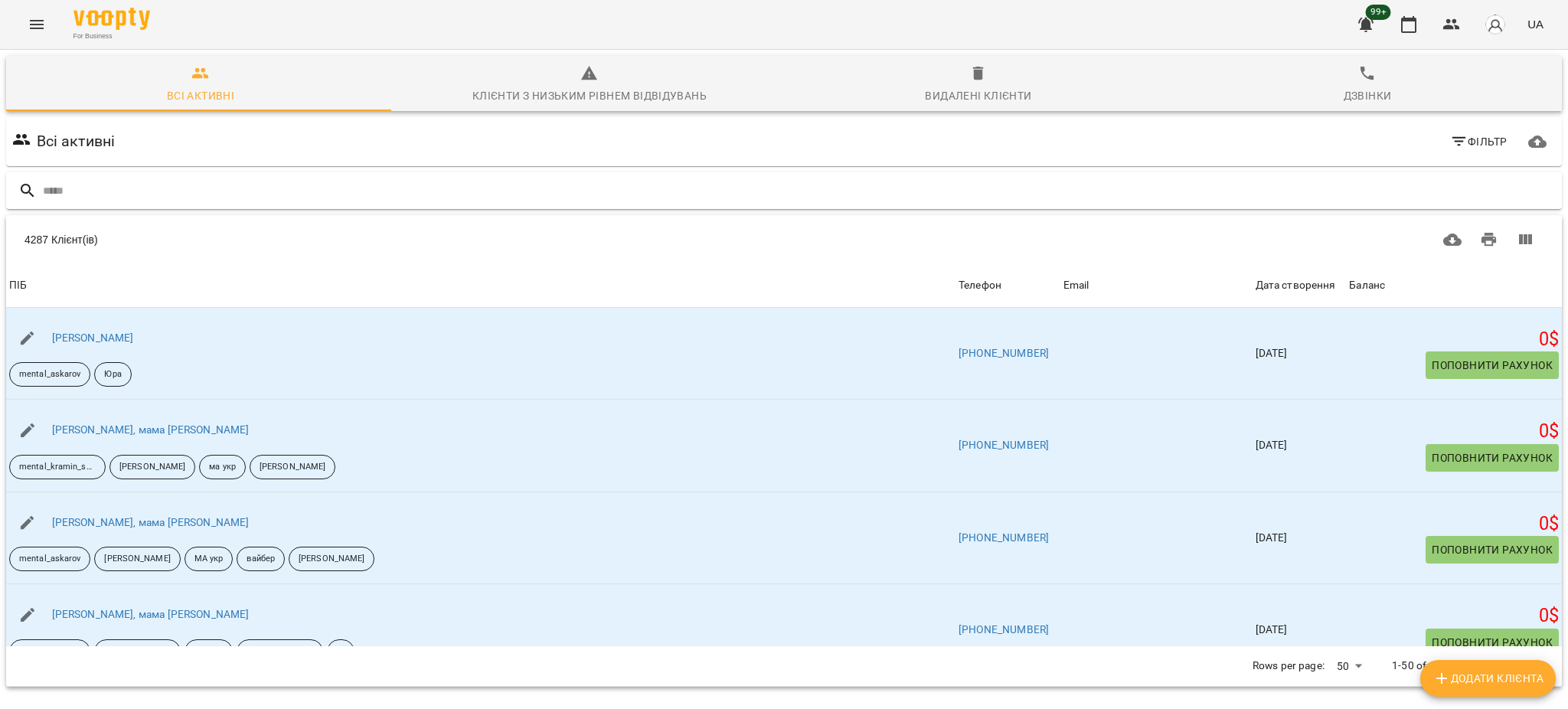
click at [273, 192] on input "text" at bounding box center [799, 191] width 1513 height 25
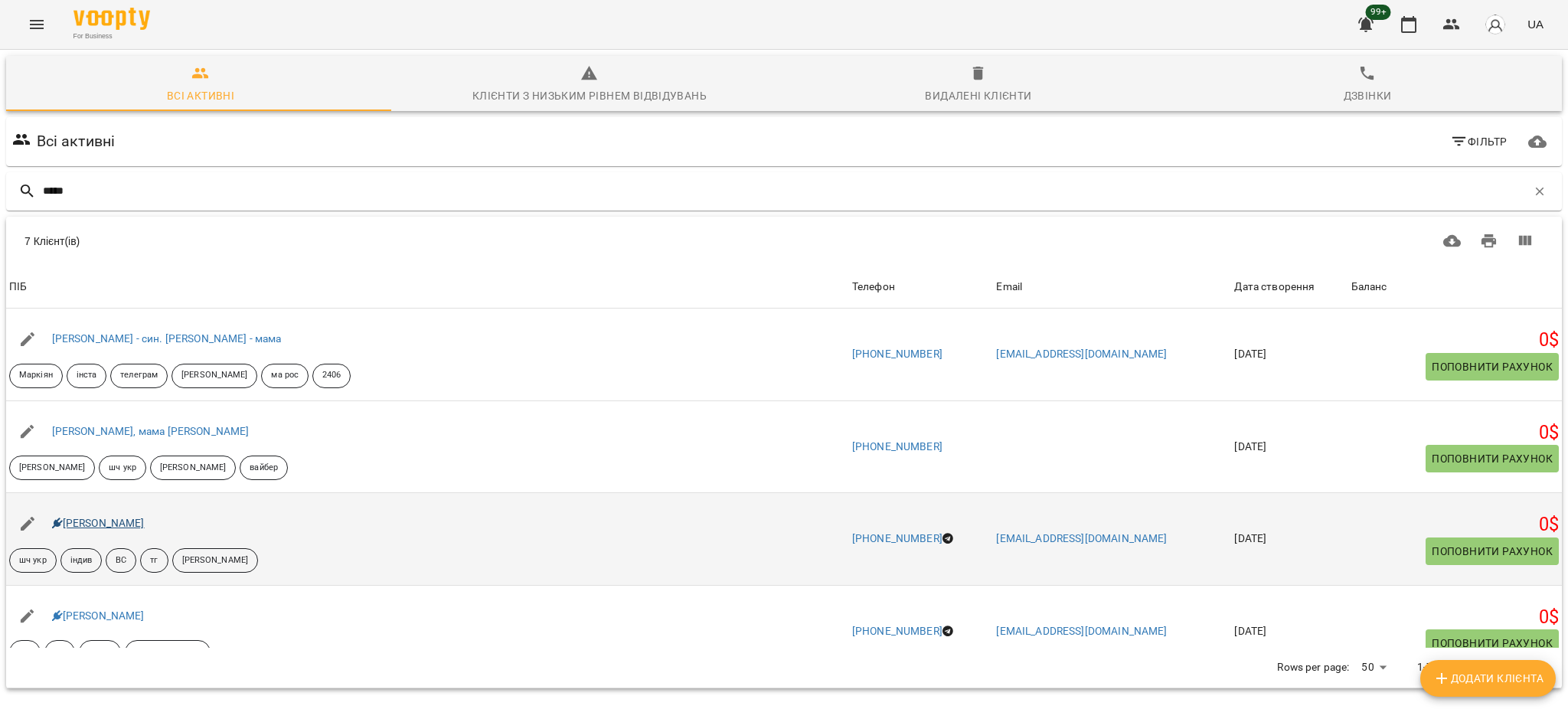
type input "*****"
click at [114, 522] on link "Тимур Малий" at bounding box center [98, 523] width 92 height 13
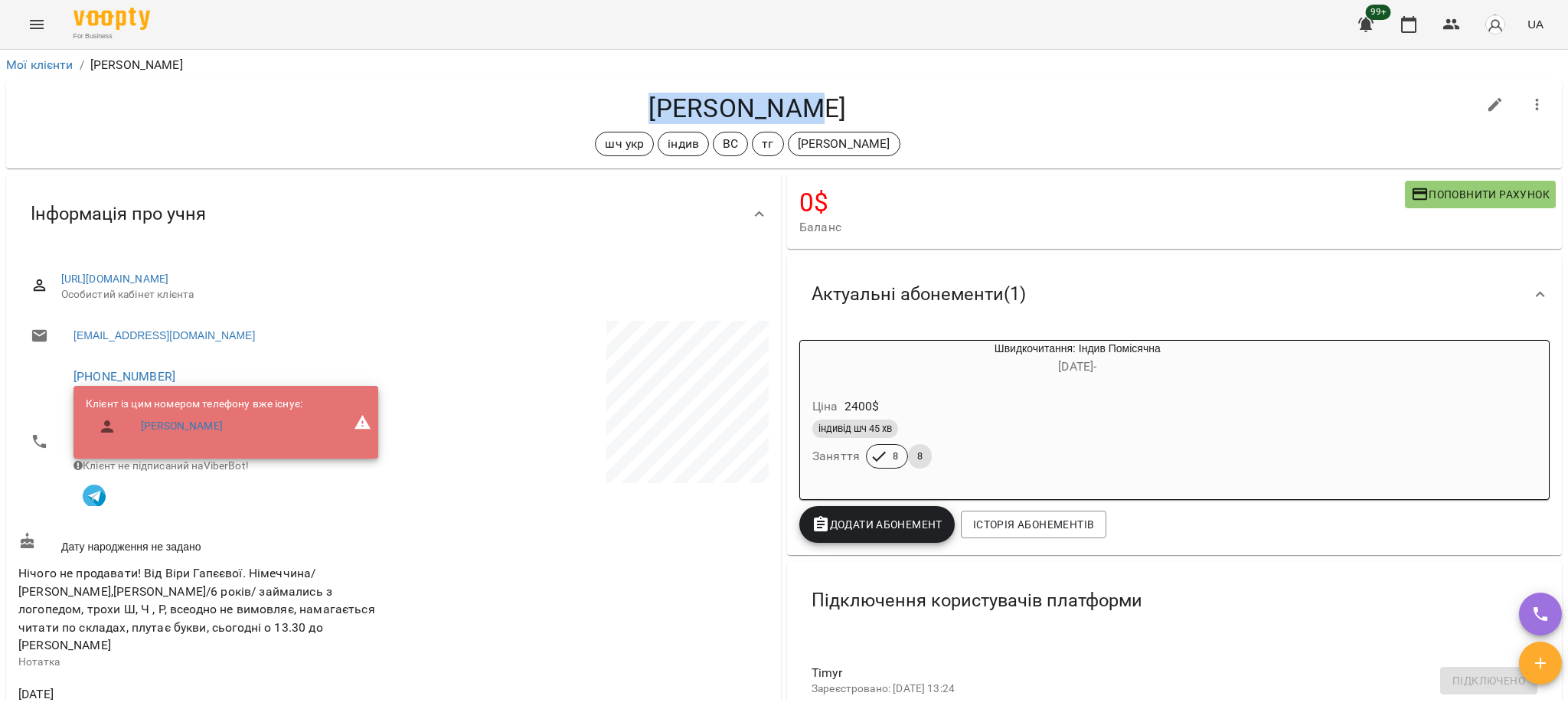
drag, startPoint x: 826, startPoint y: 103, endPoint x: 626, endPoint y: 99, distance: 200.0
click at [626, 99] on h4 "Тимур Малий" at bounding box center [747, 108] width 1458 height 32
copy h4 "Тимур Малий"
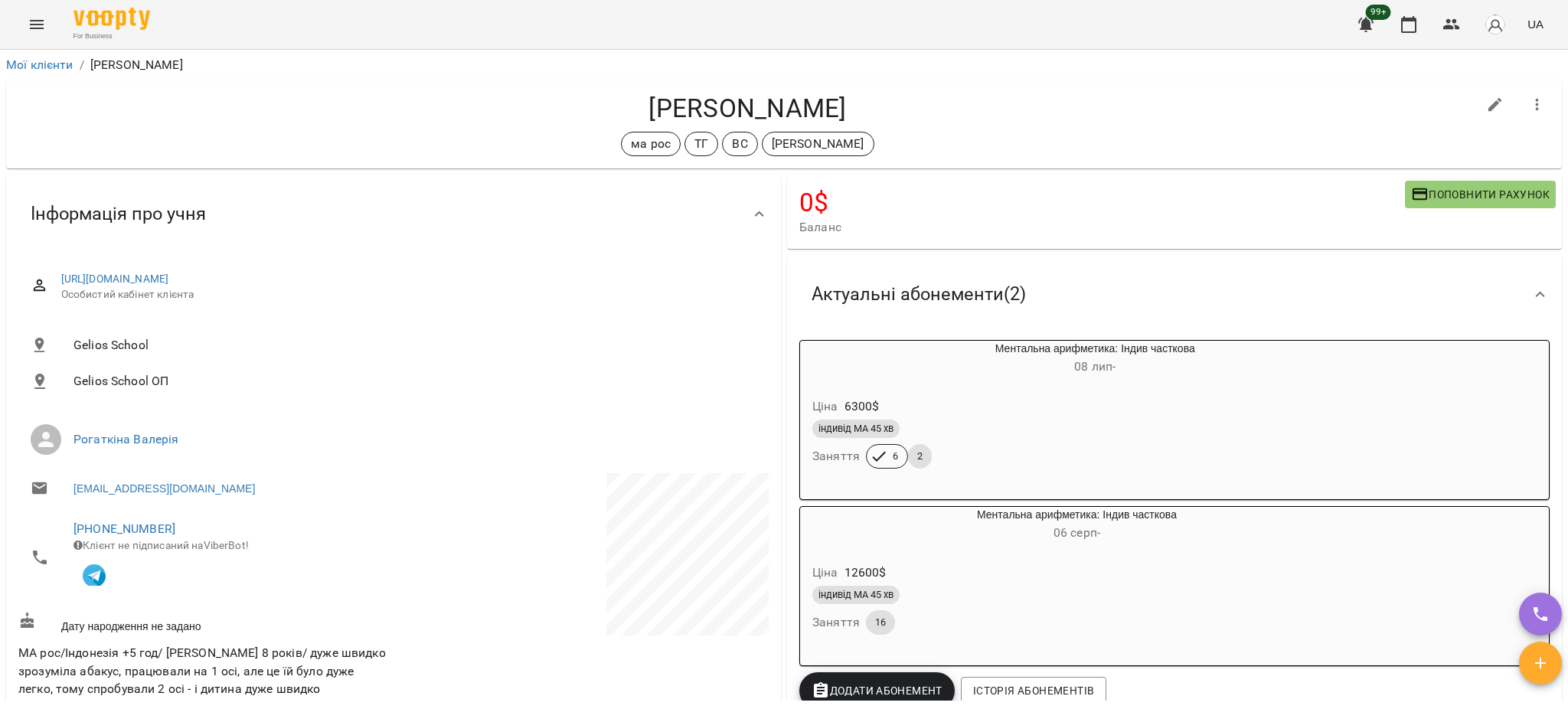
drag, startPoint x: 838, startPoint y: 112, endPoint x: 646, endPoint y: 116, distance: 192.0
click at [646, 116] on h4 "[PERSON_NAME]" at bounding box center [747, 108] width 1458 height 32
copy h4 "[PERSON_NAME]"
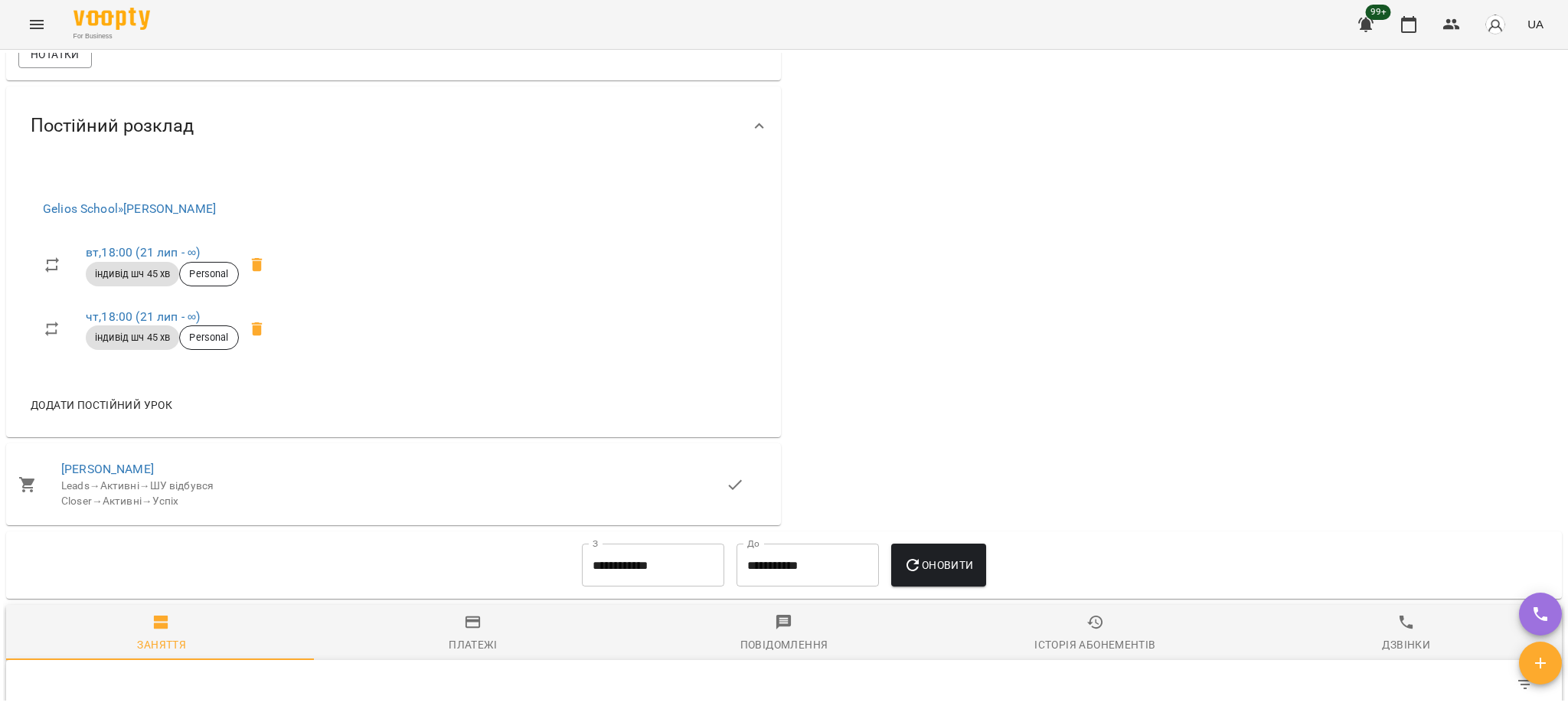
scroll to position [919, 0]
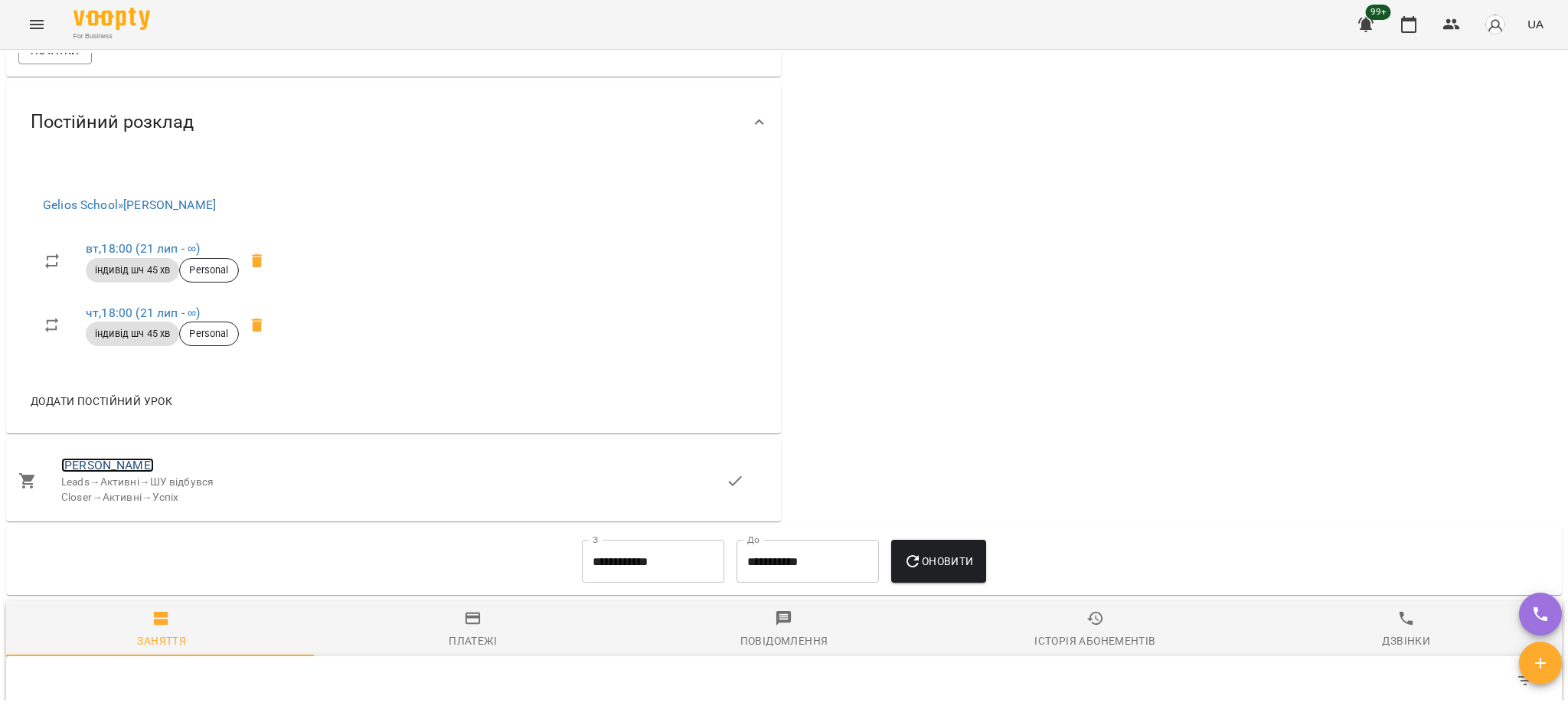
click at [106, 472] on link "[PERSON_NAME]" at bounding box center [107, 465] width 92 height 14
